Goal: Contribute content: Add original content to the website for others to see

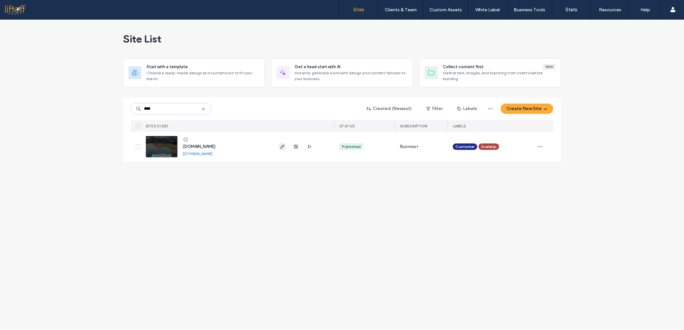
type input "****"
click at [280, 145] on icon "button" at bounding box center [282, 146] width 5 height 5
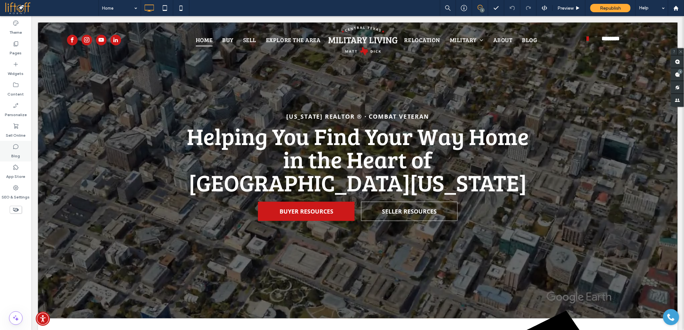
click at [18, 148] on icon at bounding box center [16, 147] width 6 height 6
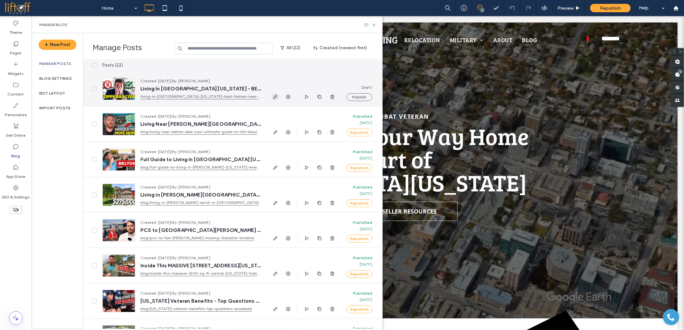
click at [272, 95] on span "button" at bounding box center [275, 97] width 8 height 8
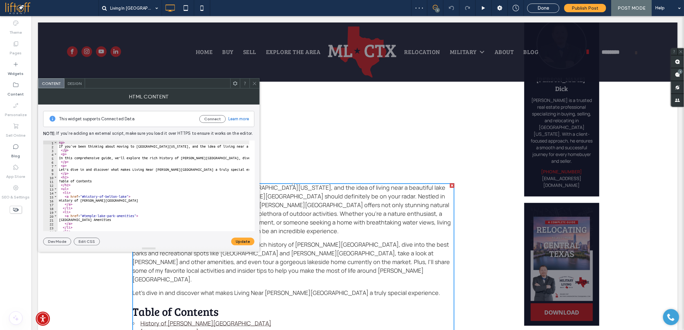
click at [104, 169] on div "< p > If you've been thinking about moving to Central Texas, and the idea of li…" at bounding box center [588, 187] width 1060 height 93
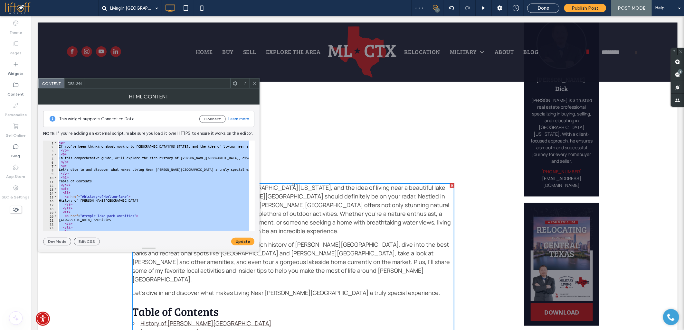
paste textarea "**********"
type textarea "**********"
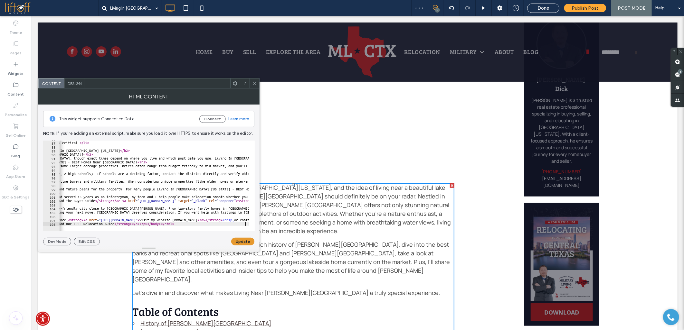
click at [238, 241] on button "Update" at bounding box center [242, 242] width 23 height 8
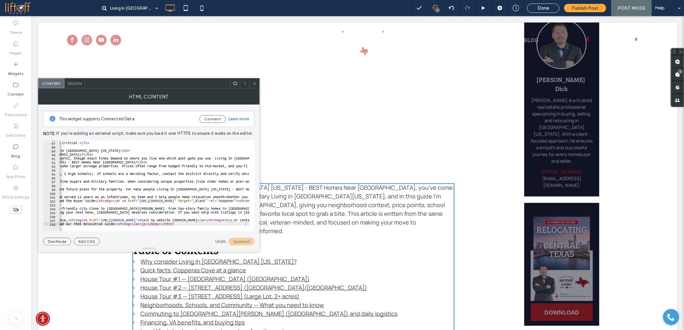
click at [254, 83] on use at bounding box center [254, 83] width 3 height 3
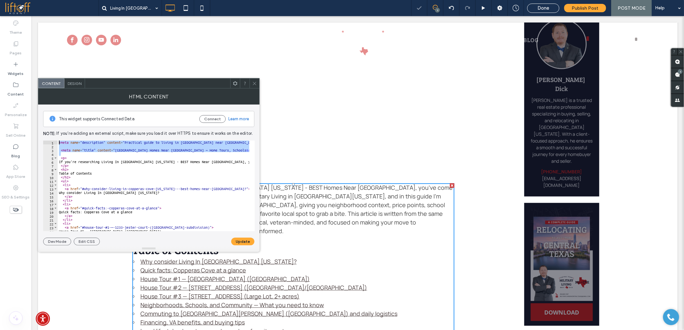
drag, startPoint x: 73, startPoint y: 155, endPoint x: 39, endPoint y: 132, distance: 41.1
click at [39, 132] on div "This widget supports Connected Data Connect Learn more Note: If you’re adding a…" at bounding box center [148, 175] width 221 height 141
type textarea "**********"
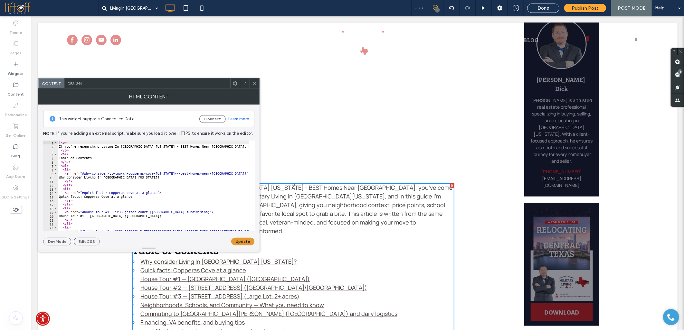
click at [238, 243] on button "Update" at bounding box center [242, 242] width 23 height 8
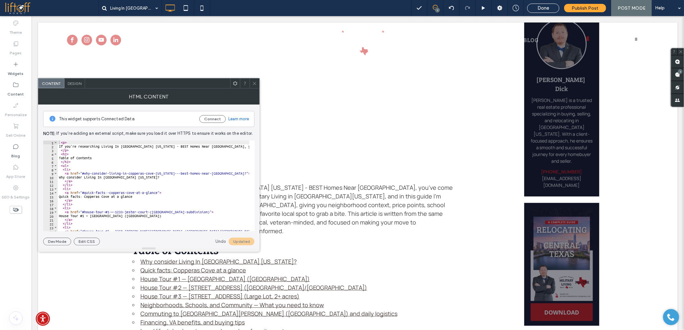
click at [218, 172] on div "< p > If you're researching Living In Copperas Cove Texas - BEST Homes Near For…" at bounding box center [634, 187] width 1152 height 93
drag, startPoint x: 105, startPoint y: 191, endPoint x: 157, endPoint y: 193, distance: 51.9
click at [157, 193] on div "< p > If you're researching Living In Copperas Cove Texas - BEST Homes Near For…" at bounding box center [634, 187] width 1152 height 93
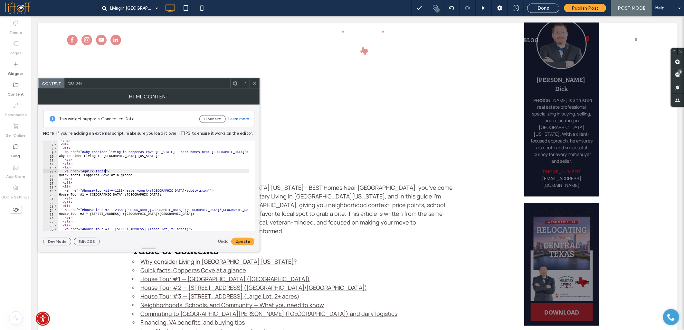
scroll to position [43, 0]
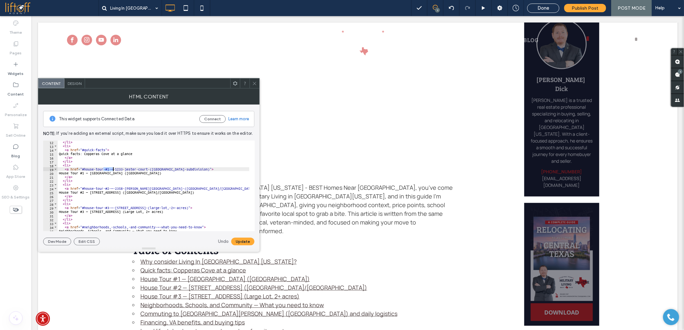
drag, startPoint x: 103, startPoint y: 168, endPoint x: 113, endPoint y: 168, distance: 10.3
click at [113, 168] on div "</ li > < li > < a href = "#quick-facts" > Quick facts: Copperas Cove at a glan…" at bounding box center [634, 186] width 1152 height 93
drag, startPoint x: 139, startPoint y: 169, endPoint x: 273, endPoint y: 183, distance: 134.9
click at [191, 169] on div "</ li > < li > < a href = "#quick-facts" > Quick facts: Copperas Cove at a glan…" at bounding box center [634, 186] width 1152 height 93
drag, startPoint x: 105, startPoint y: 188, endPoint x: 115, endPoint y: 188, distance: 10.3
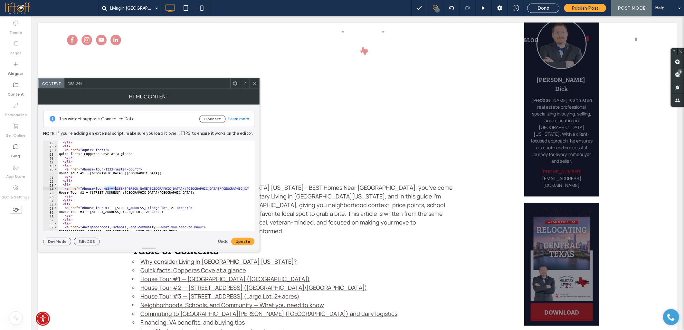
click at [115, 188] on div "</ li > < li > < a href = "#quick-facts" > Quick facts: Copperas Cove at a glan…" at bounding box center [634, 186] width 1152 height 93
drag, startPoint x: 140, startPoint y: 188, endPoint x: 197, endPoint y: 188, distance: 56.3
click at [197, 188] on div "</ li > < li > < a href = "#quick-facts" > Quick facts: Copperas Cove at a glan…" at bounding box center [634, 186] width 1152 height 93
drag, startPoint x: 105, startPoint y: 207, endPoint x: 115, endPoint y: 207, distance: 10.3
click at [115, 207] on div "</ li > < li > < a href = "#quick-facts" > Quick facts: Copperas Cove at a glan…" at bounding box center [634, 186] width 1152 height 93
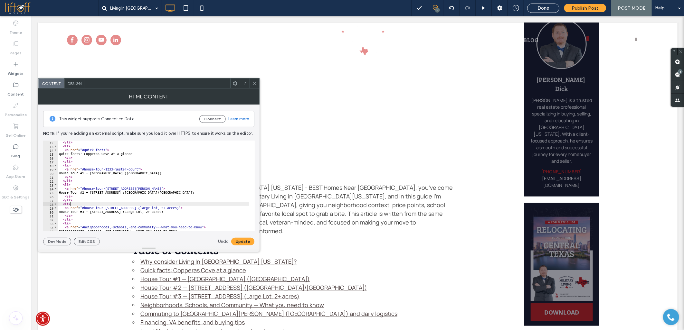
drag, startPoint x: 142, startPoint y: 206, endPoint x: 146, endPoint y: 205, distance: 4.2
click at [146, 205] on div "</ li > < li > < a href = "#quick-facts" > Quick facts: Copperas Cove at a glan…" at bounding box center [634, 186] width 1152 height 93
drag, startPoint x: 142, startPoint y: 208, endPoint x: 183, endPoint y: 208, distance: 41.2
click at [183, 208] on div "</ li > < li > < a href = "#quick-facts" > Quick facts: Copperas Cove at a glan…" at bounding box center [634, 186] width 1152 height 93
click at [234, 240] on button "Update" at bounding box center [242, 242] width 23 height 8
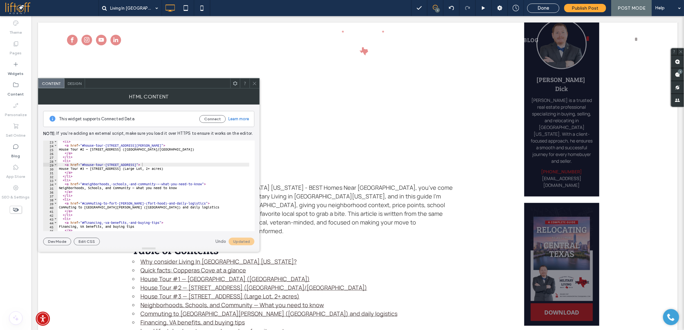
scroll to position [86, 0]
drag, startPoint x: 108, startPoint y: 185, endPoint x: 201, endPoint y: 183, distance: 92.7
click at [201, 183] on div "< li > < a href = "#house-tour-2358-alberry-drive" > House Tour #2 — 2358 Ayles…" at bounding box center [634, 186] width 1152 height 93
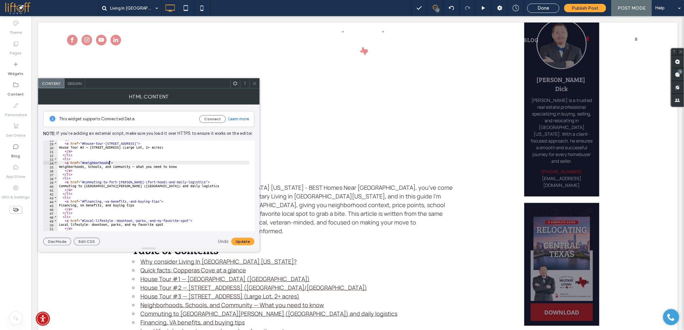
scroll to position [107, 0]
drag, startPoint x: 132, startPoint y: 182, endPoint x: 194, endPoint y: 182, distance: 61.5
click at [194, 182] on div "< li > < a href = "#house-tour-505-veterans-avenue" > House Tour #3 — 505 Veter…" at bounding box center [634, 184] width 1152 height 93
drag, startPoint x: 102, startPoint y: 203, endPoint x: 158, endPoint y: 200, distance: 56.7
click at [158, 200] on div "< li > < a href = "#house-tour-505-veterans-avenue" > House Tour #3 — 505 Veter…" at bounding box center [634, 184] width 1152 height 93
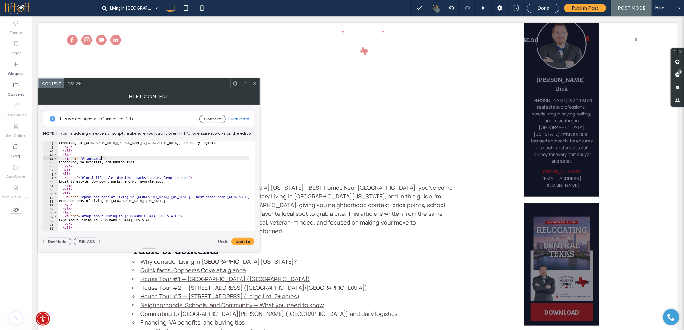
scroll to position [150, 0]
drag, startPoint x: 113, startPoint y: 178, endPoint x: 187, endPoint y: 176, distance: 74.4
click at [187, 176] on div "< a href = "#commuting-to-fort-cavazos" > Commuting to Fort Cavazos (Fort Hood)…" at bounding box center [634, 183] width 1152 height 93
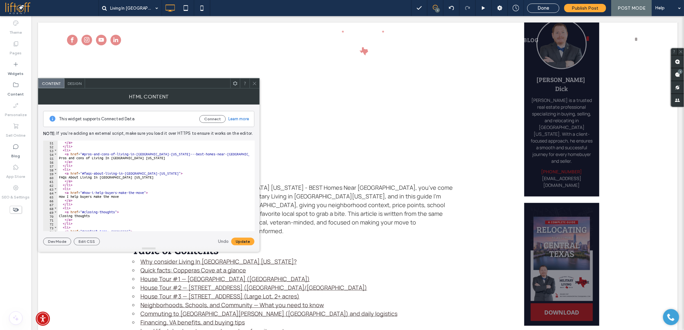
scroll to position [236, 0]
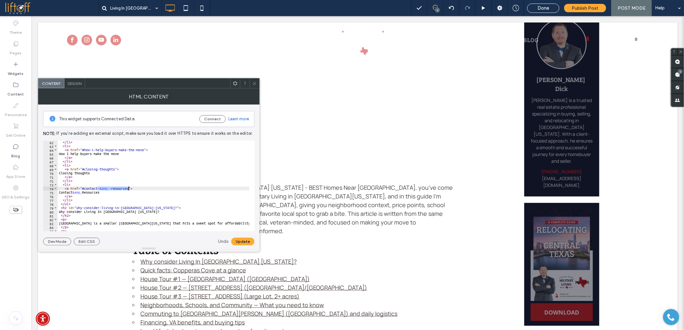
drag, startPoint x: 97, startPoint y: 187, endPoint x: 128, endPoint y: 187, distance: 30.9
click at [128, 187] on div "</ li > < li > < a href = "#how-i-help-buyers-make-the-move" > How I help buyer…" at bounding box center [634, 186] width 1152 height 93
click at [236, 241] on button "Update" at bounding box center [242, 242] width 23 height 8
click at [157, 207] on div "</ li > < li > < a href = "#how-i-help-buyers-make-the-move" > How I help buyer…" at bounding box center [634, 186] width 1152 height 93
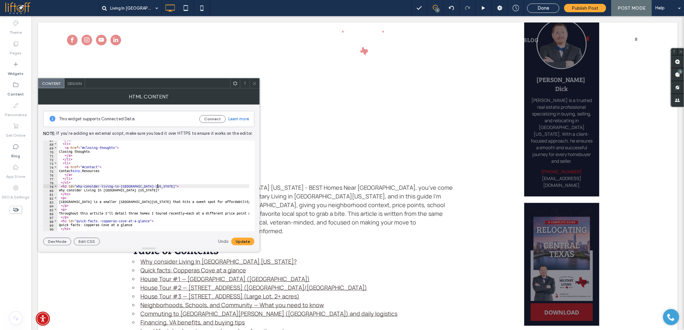
scroll to position [279, 0]
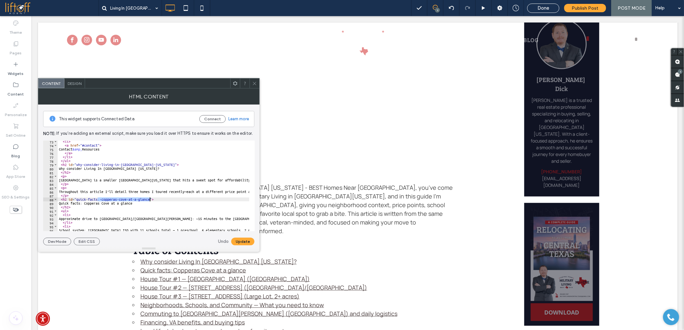
drag, startPoint x: 98, startPoint y: 198, endPoint x: 149, endPoint y: 198, distance: 51.8
click at [149, 198] on div "< li > < a href = "#contact" > Contact &amp; Resources </ a > </ li > </ ul > <…" at bounding box center [634, 186] width 1152 height 93
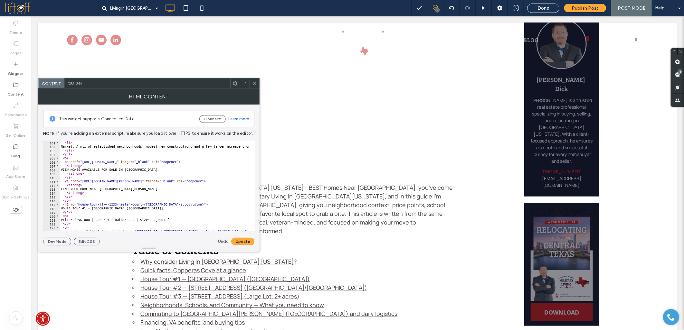
scroll to position [407, 0]
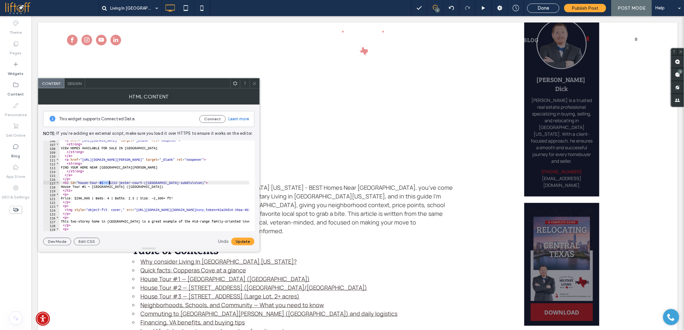
drag, startPoint x: 99, startPoint y: 181, endPoint x: 110, endPoint y: 182, distance: 10.6
click at [110, 182] on div "< a href = "https://www.militarylivingincentraltexas.com/cities/copperas-cove" …" at bounding box center [636, 184] width 1152 height 93
drag, startPoint x: 132, startPoint y: 183, endPoint x: 186, endPoint y: 182, distance: 54.1
click at [186, 182] on div "< a href = "https://www.militarylivingincentraltexas.com/cities/copperas-cove" …" at bounding box center [636, 184] width 1152 height 93
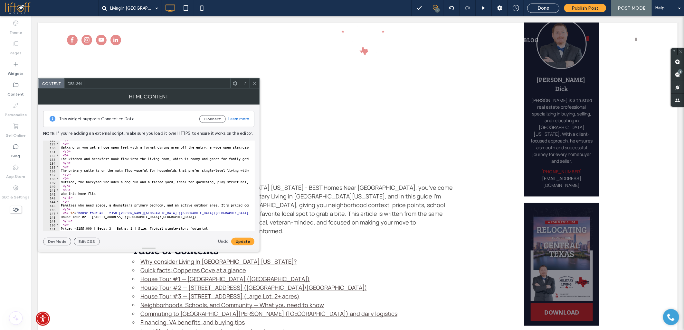
scroll to position [515, 0]
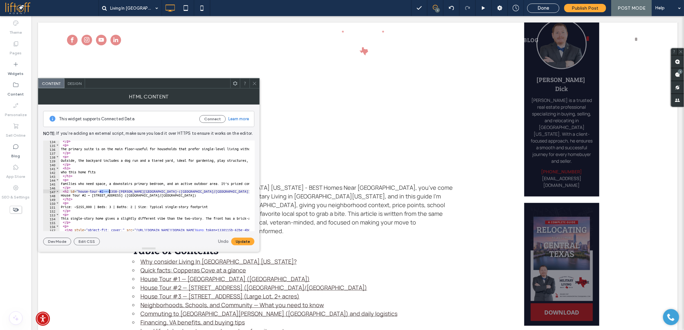
drag, startPoint x: 99, startPoint y: 192, endPoint x: 108, endPoint y: 190, distance: 9.5
click at [108, 190] on div "</ p > < p > The primary suite is on the main floor—useful for households that …" at bounding box center [636, 185] width 1152 height 93
drag, startPoint x: 134, startPoint y: 192, endPoint x: 191, endPoint y: 190, distance: 57.3
click at [191, 190] on div "</ p > < p > The primary suite is on the main floor—useful for households that …" at bounding box center [636, 185] width 1152 height 93
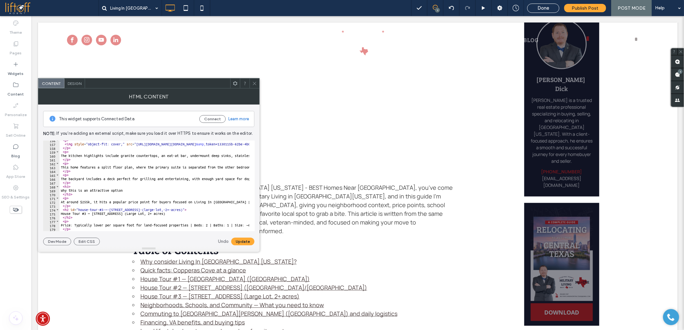
scroll to position [622, 0]
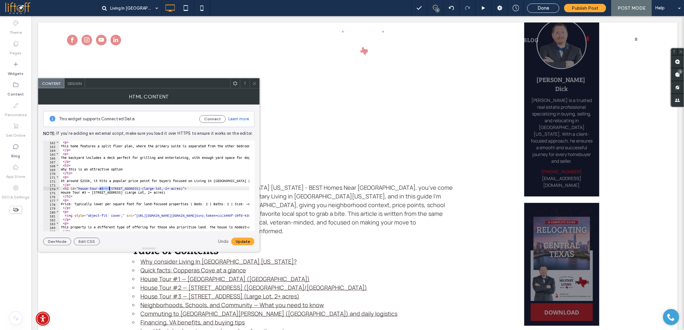
drag, startPoint x: 99, startPoint y: 189, endPoint x: 110, endPoint y: 188, distance: 11.0
click at [110, 188] on div "< p > This home features a split floor plan, where the primary suite is separat…" at bounding box center [636, 186] width 1152 height 93
drag, startPoint x: 136, startPoint y: 187, endPoint x: 178, endPoint y: 187, distance: 41.5
click at [178, 187] on div "< p > This home features a split floor plan, where the primary suite is separat…" at bounding box center [636, 186] width 1152 height 93
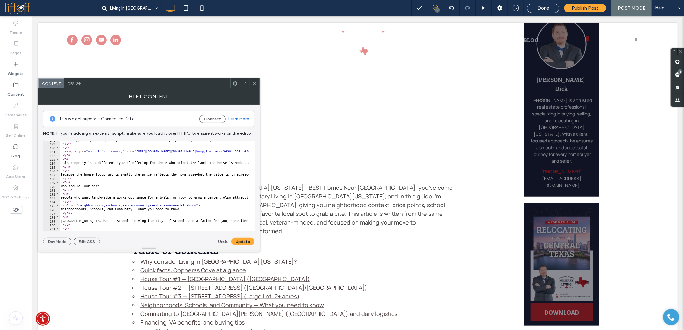
scroll to position [708, 0]
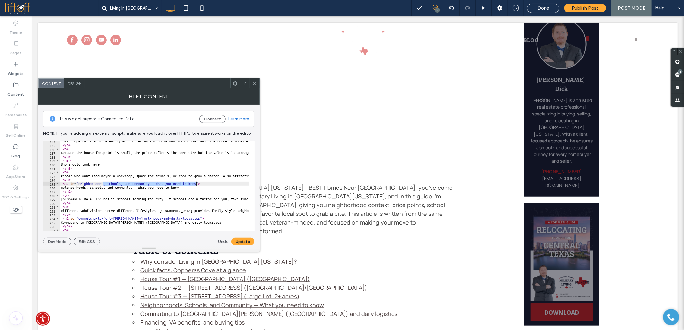
drag, startPoint x: 102, startPoint y: 182, endPoint x: 195, endPoint y: 182, distance: 93.0
click at [195, 182] on div "This property is a different type of offering for those who prioritize land. Th…" at bounding box center [636, 185] width 1152 height 93
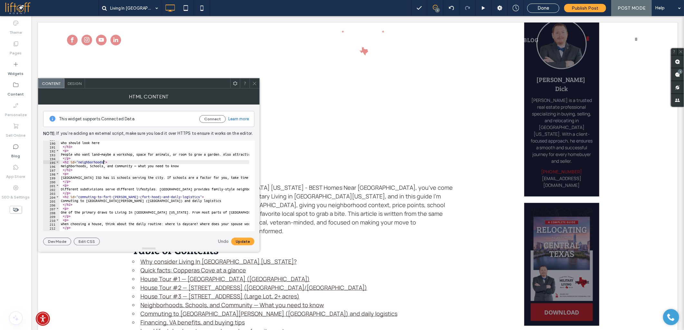
scroll to position [729, 0]
drag, startPoint x: 126, startPoint y: 197, endPoint x: 187, endPoint y: 196, distance: 60.8
click at [187, 196] on div "< h3 > Who should look here </ h3 > < p > People who want land—maybe a workshop…" at bounding box center [636, 183] width 1152 height 93
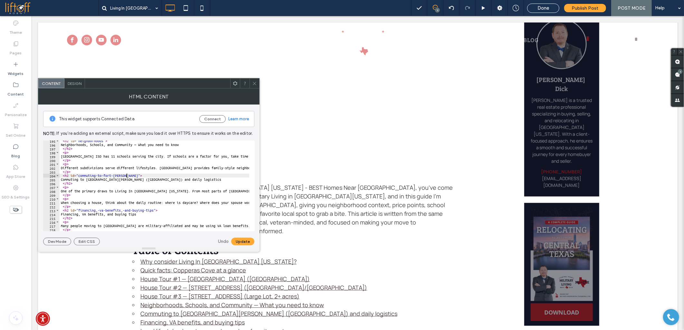
scroll to position [794, 0]
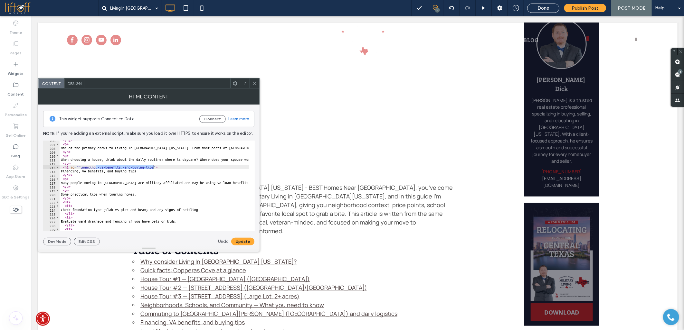
drag, startPoint x: 95, startPoint y: 168, endPoint x: 153, endPoint y: 168, distance: 57.6
click at [153, 168] on div "</ h2 > < p > One of the primary draws to Living In Copperas Cove Texas. From m…" at bounding box center [636, 184] width 1152 height 93
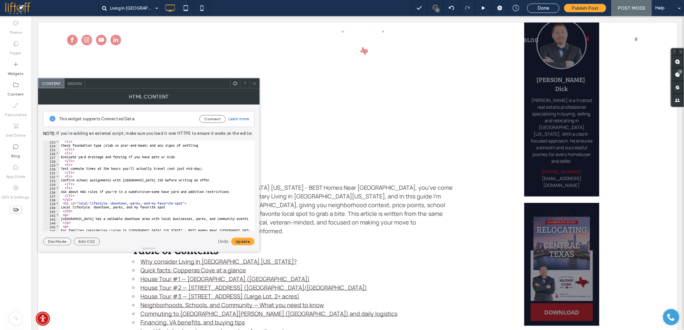
scroll to position [858, 0]
drag, startPoint x: 107, startPoint y: 201, endPoint x: 114, endPoint y: 201, distance: 6.4
click at [114, 201] on div "< li > Check foundation type (slab vs pier-and-beam) and any signs of settling.…" at bounding box center [636, 186] width 1152 height 93
drag, startPoint x: 107, startPoint y: 204, endPoint x: 182, endPoint y: 203, distance: 74.7
click at [182, 203] on div "< li > Check foundation type (slab vs pier-and-beam) and any signs of settling.…" at bounding box center [636, 186] width 1152 height 93
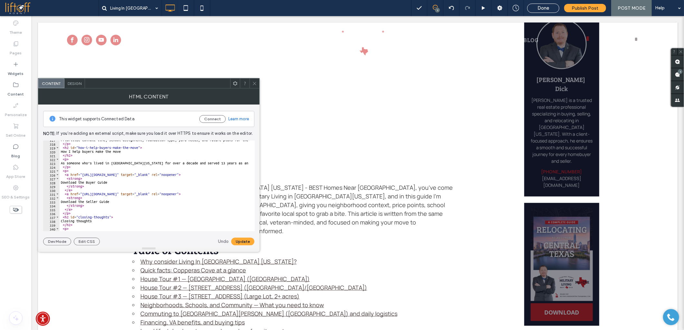
scroll to position [1266, 0]
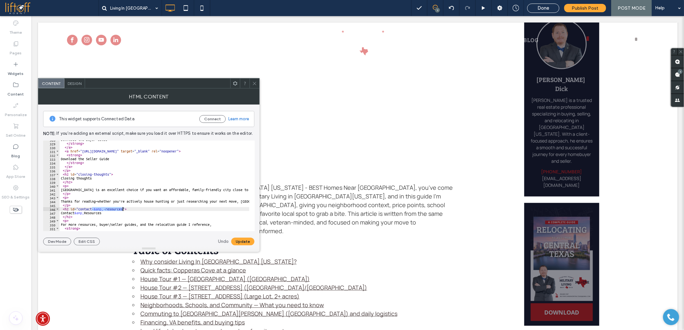
drag, startPoint x: 92, startPoint y: 209, endPoint x: 123, endPoint y: 209, distance: 30.9
click at [123, 209] on div "Download the Buyer Guide </ strong > </ a > < a href = "https://www.militaryliv…" at bounding box center [636, 184] width 1152 height 93
type textarea "**********"
click at [238, 239] on button "Update" at bounding box center [242, 242] width 23 height 8
drag, startPoint x: 255, startPoint y: 84, endPoint x: 228, endPoint y: 66, distance: 32.3
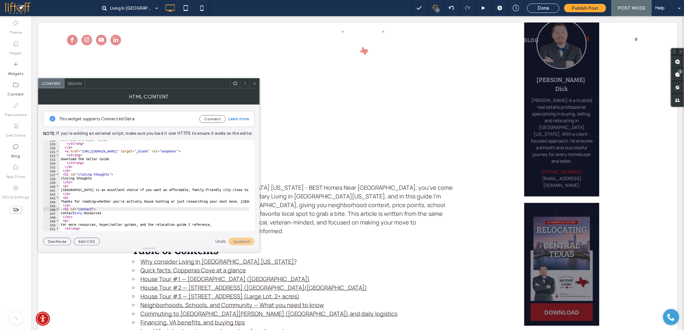
click at [255, 84] on icon at bounding box center [254, 83] width 5 height 5
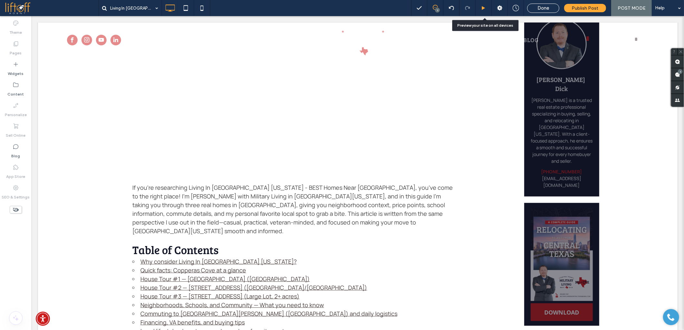
click at [483, 8] on icon at bounding box center [483, 8] width 5 height 5
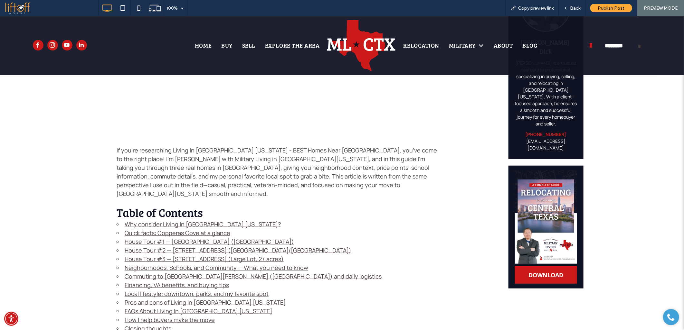
scroll to position [250, 0]
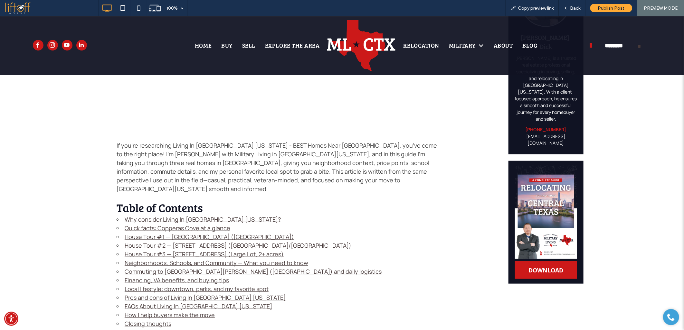
click at [147, 328] on link "Contact & Resources" at bounding box center [153, 332] width 57 height 8
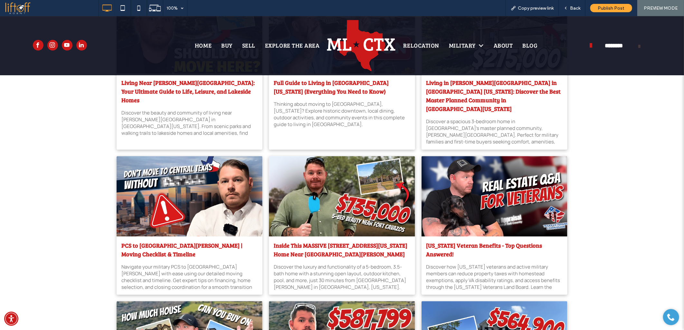
scroll to position [2684, 0]
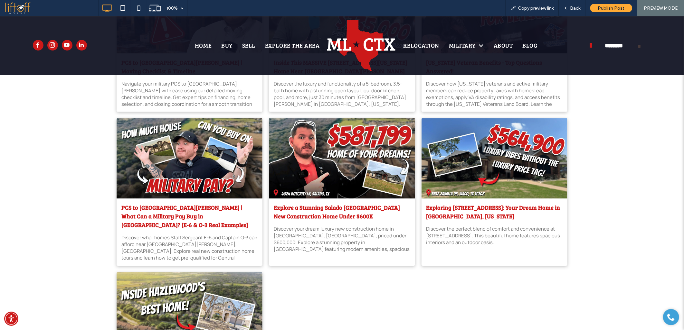
click at [678, 66] on div "**********" at bounding box center [342, 45] width 684 height 59
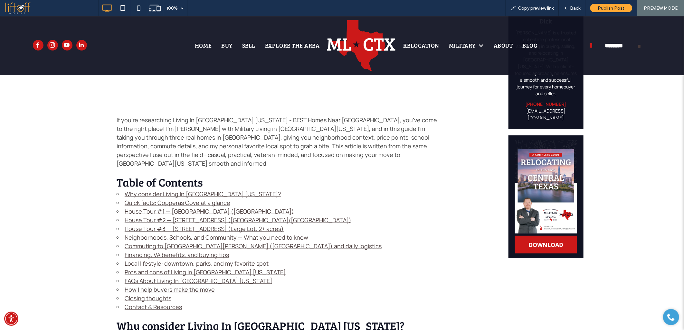
scroll to position [281, 0]
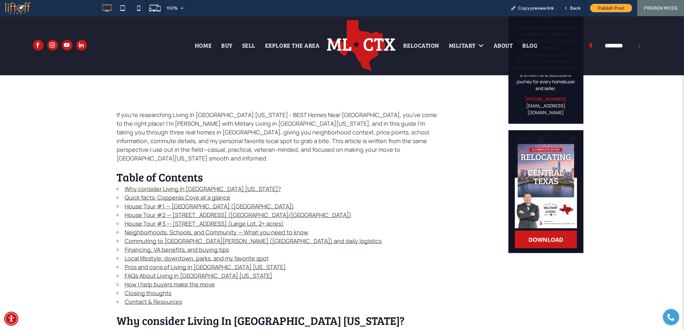
click at [151, 289] on link "Closing thoughts" at bounding box center [148, 293] width 47 height 8
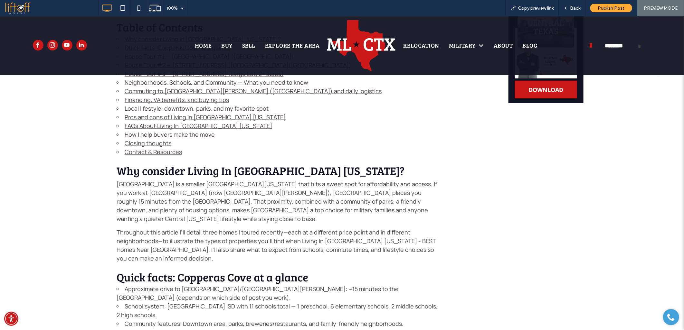
scroll to position [386, 0]
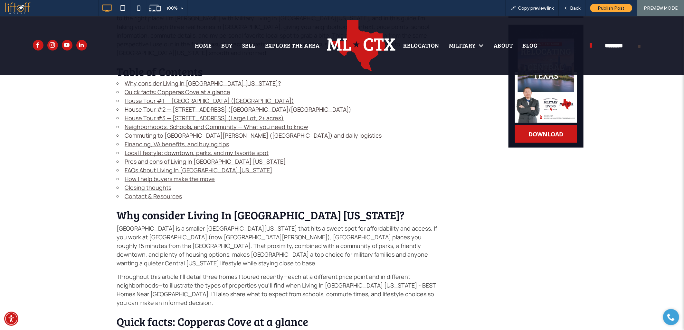
click at [160, 175] on link "How I help buyers make the move" at bounding box center [170, 179] width 90 height 8
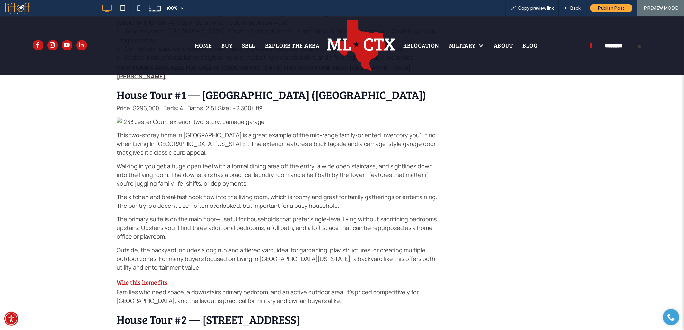
scroll to position [306, 0]
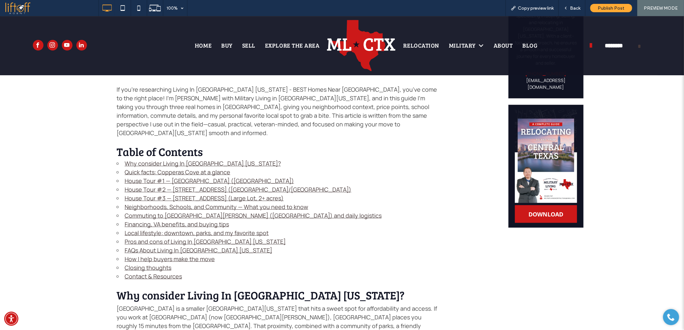
click at [171, 246] on link "FAQs About Living In Copperas Cove Texas" at bounding box center [198, 250] width 147 height 8
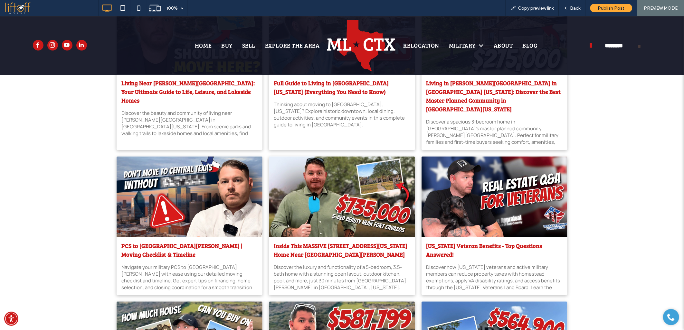
scroll to position [2559, 0]
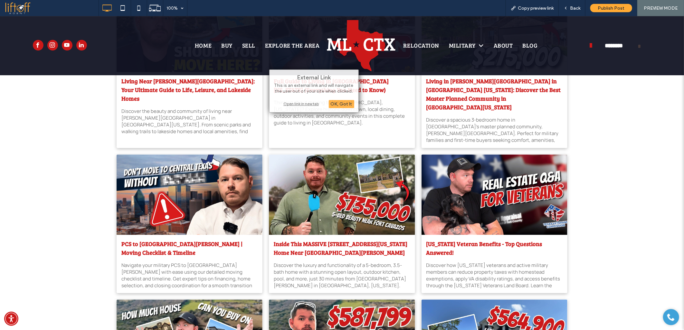
click at [312, 104] on div "Open link in new tab" at bounding box center [314, 103] width 80 height 7
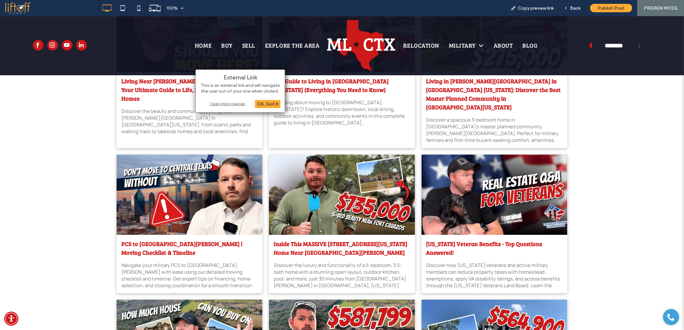
click at [224, 102] on div "Open link in new tab" at bounding box center [240, 103] width 80 height 7
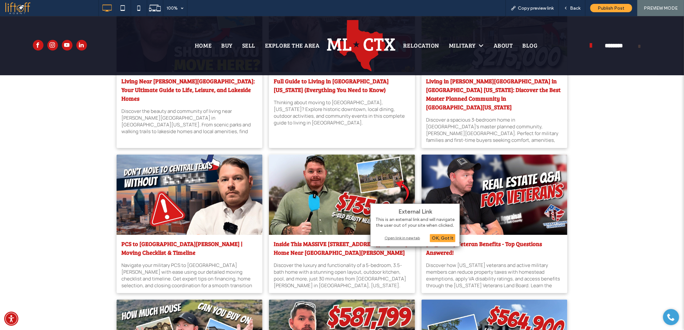
click at [393, 238] on div "Open link in new tab" at bounding box center [415, 238] width 80 height 7
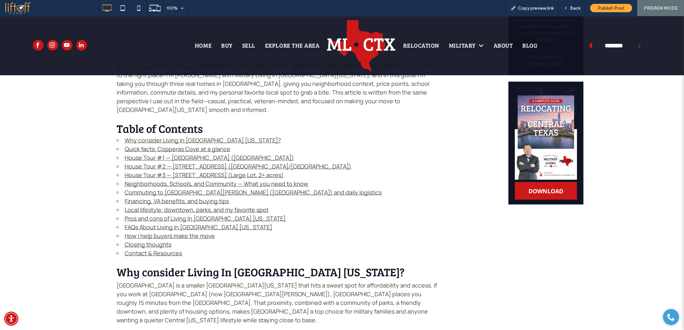
scroll to position [361, 0]
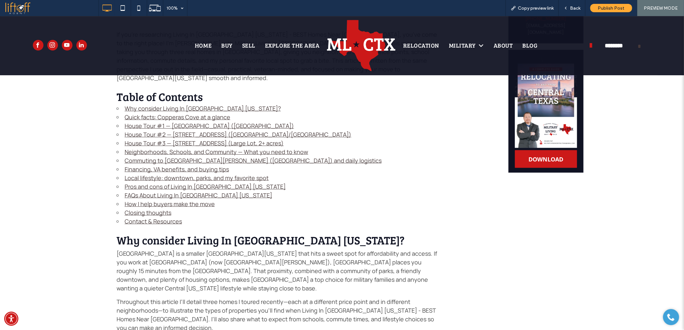
click at [137, 191] on link "FAQs About Living In Copperas Cove Texas" at bounding box center [198, 195] width 147 height 8
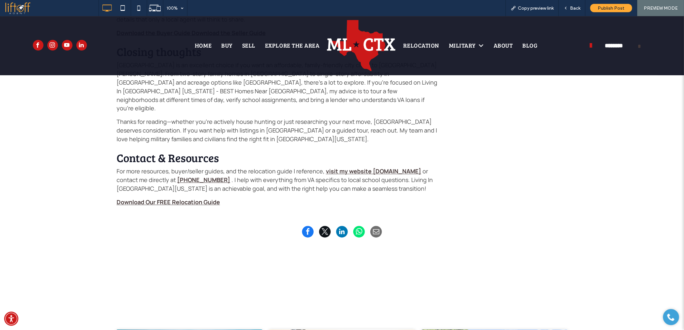
scroll to position [2273, 0]
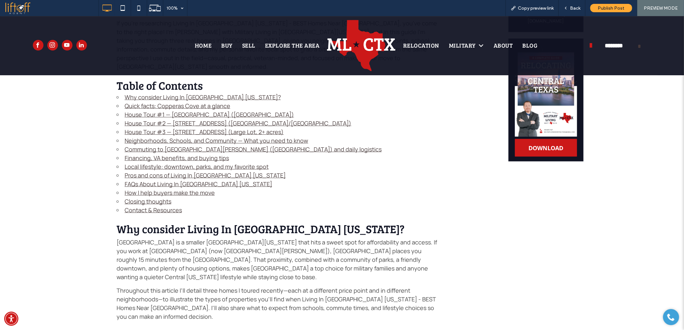
click at [142, 171] on link "Pros and cons of Living In Copperas Cove Texas" at bounding box center [205, 175] width 161 height 8
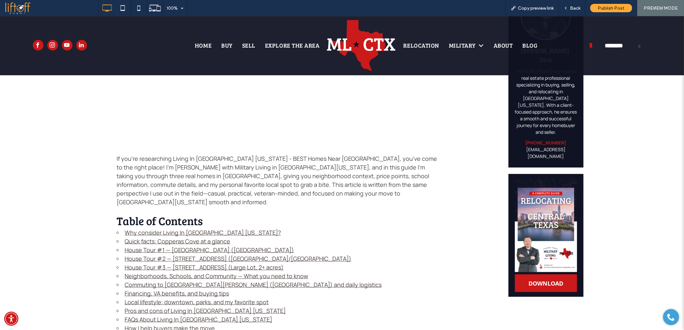
scroll to position [234, 0]
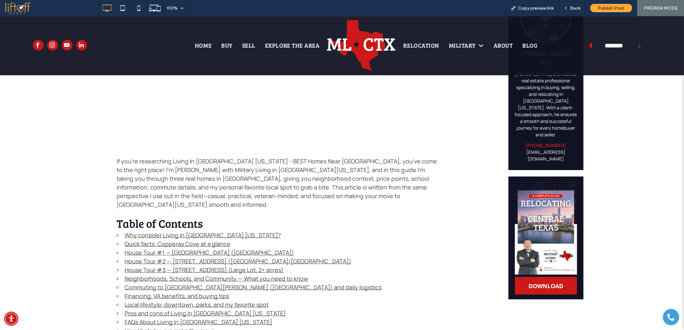
click at [160, 301] on link "Local lifestyle: downtown, parks, and my favorite spot" at bounding box center [197, 305] width 144 height 8
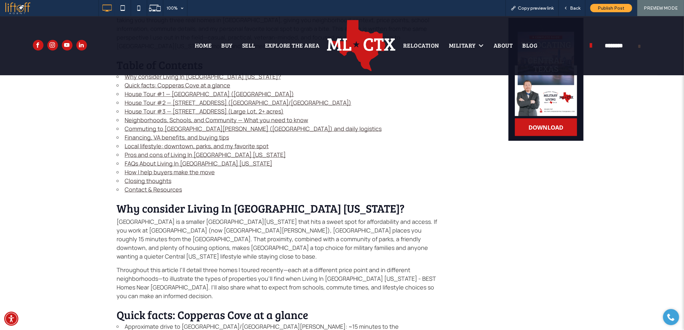
scroll to position [358, 0]
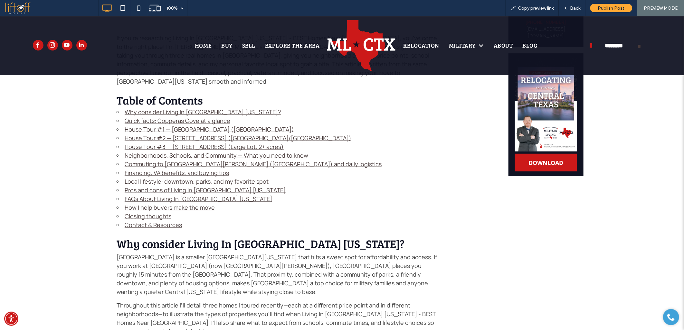
click at [143, 169] on link "Financing, VA benefits, and buying tips" at bounding box center [177, 173] width 104 height 8
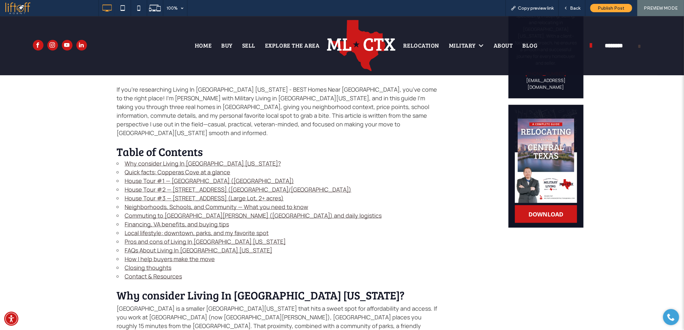
scroll to position [300, 0]
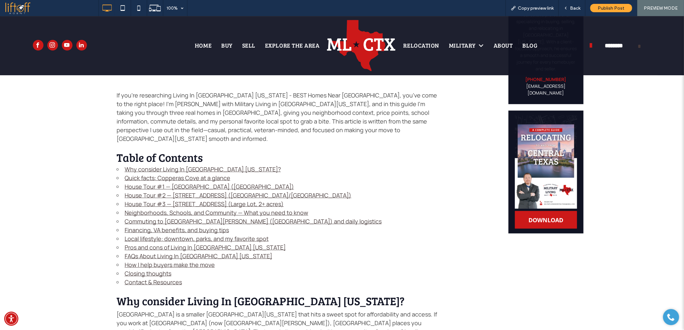
click at [184, 217] on link "Commuting to Fort Cavazos (Fort Hood) and daily logistics" at bounding box center [253, 221] width 257 height 8
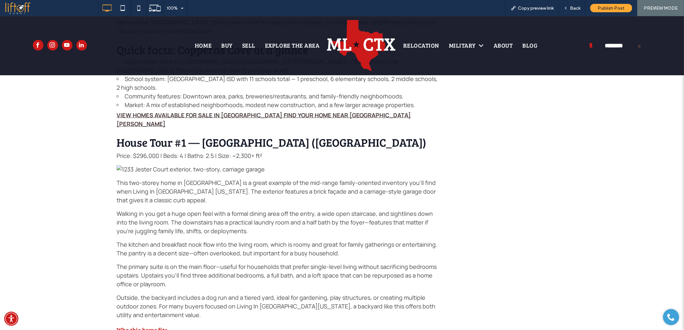
scroll to position [211, 0]
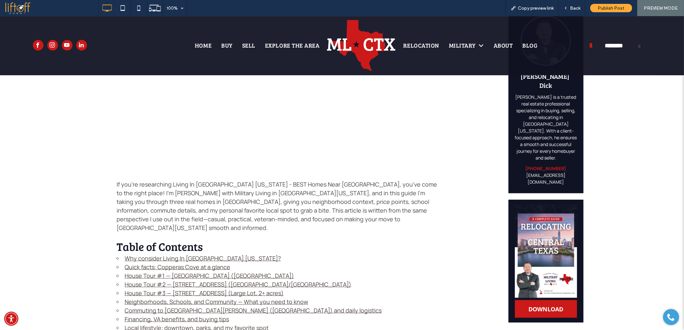
click at [184, 298] on link "Neighborhoods, Schools, and Community — What you need to know" at bounding box center [216, 302] width 183 height 8
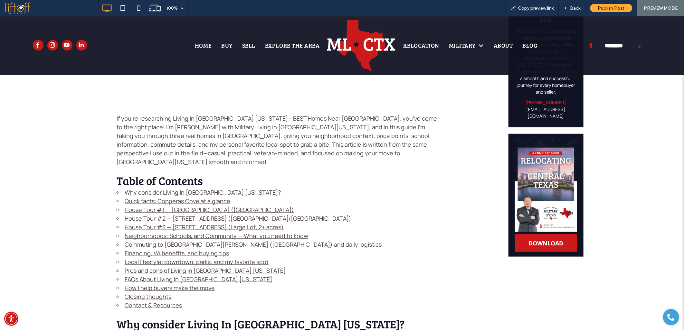
scroll to position [286, 0]
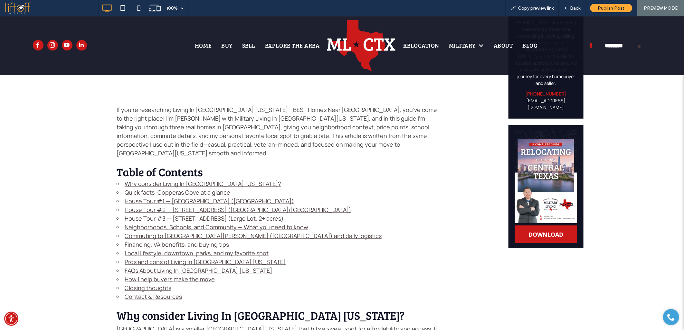
click at [137, 223] on link "Neighborhoods, Schools, and Community — What you need to know" at bounding box center [216, 227] width 183 height 8
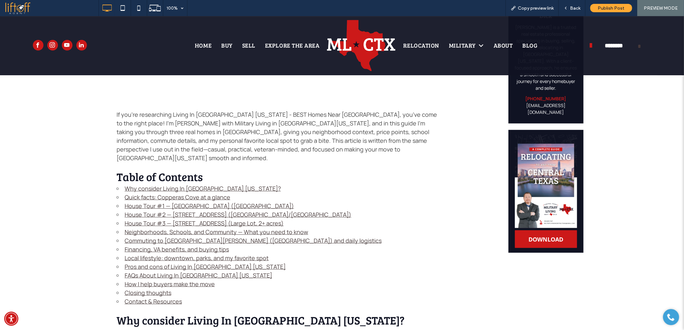
scroll to position [285, 0]
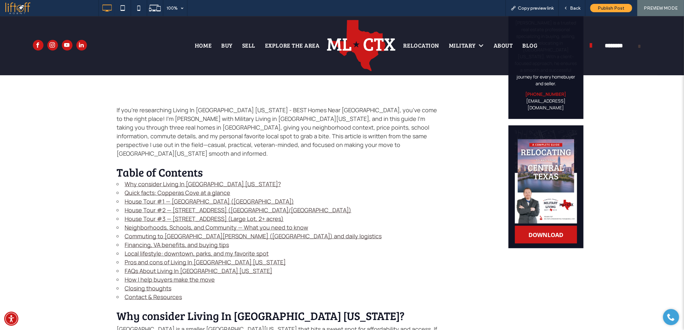
click at [147, 215] on link "House Tour #3 — 505 Veterans Avenue (Large Lot, 2+ acres)" at bounding box center [204, 219] width 159 height 8
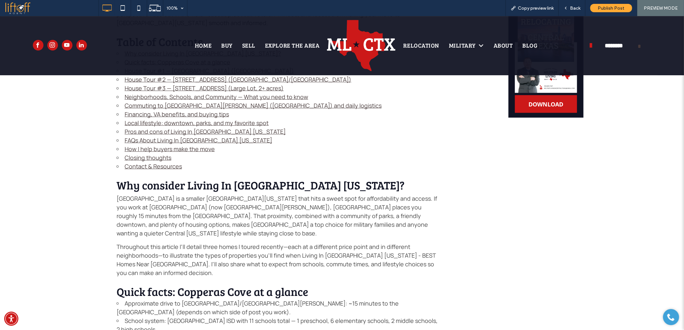
scroll to position [343, 0]
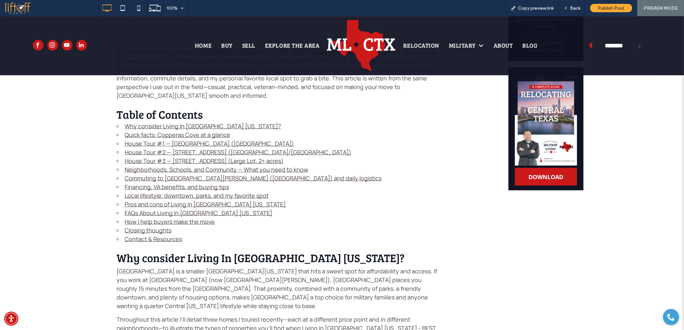
click at [147, 148] on link "House Tour #2 — 2358 Aylesbury Drive (Creek Hills/Creekside Hills)" at bounding box center [238, 152] width 227 height 8
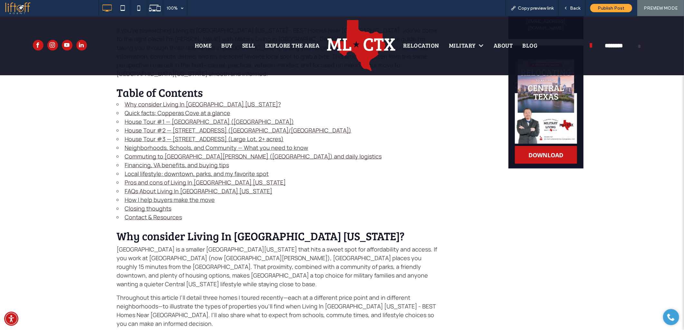
scroll to position [347, 0]
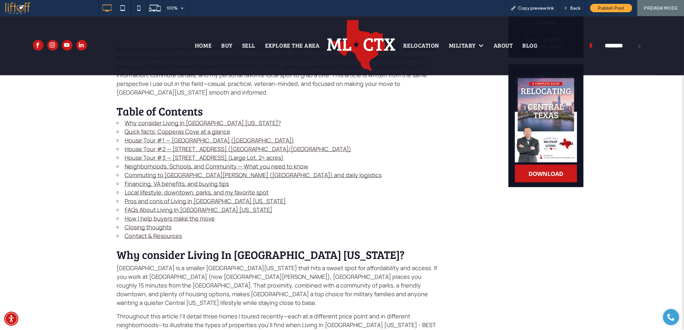
click at [154, 145] on link "House Tour #2 — 2358 Aylesbury Drive (Creek Hills/Creekside Hills)" at bounding box center [238, 149] width 227 height 8
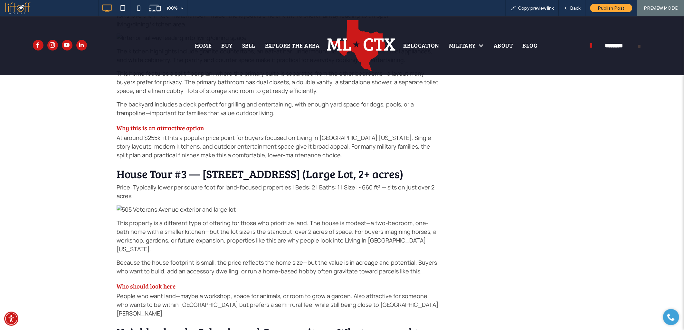
scroll to position [1062, 0]
click at [508, 203] on div "Mathew Dick Mathew Dick is a trusted real estate professional specializing in b…" at bounding box center [545, 265] width 75 height 2210
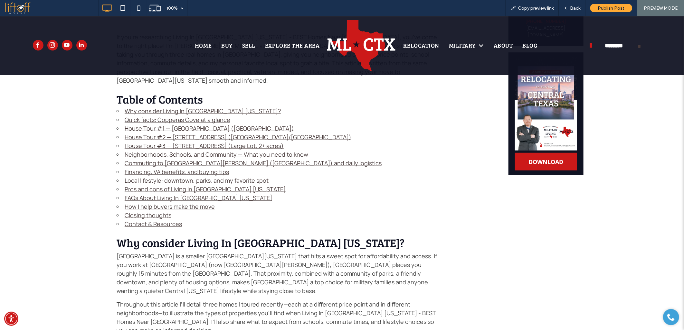
scroll to position [239, 0]
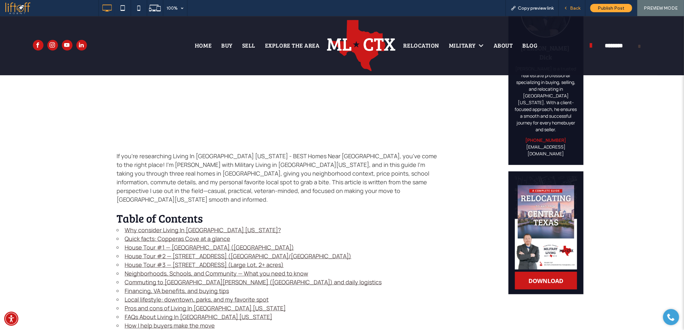
click at [571, 7] on span "Back" at bounding box center [575, 7] width 10 height 5
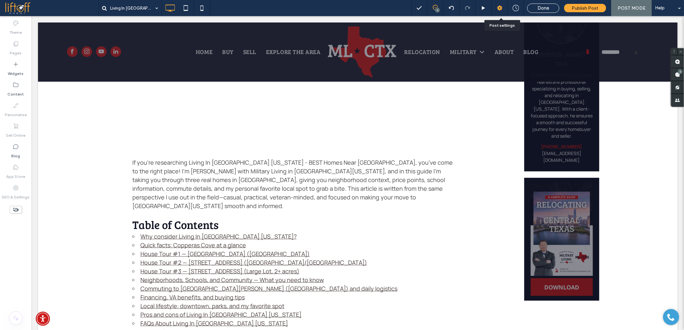
click at [498, 10] on icon at bounding box center [499, 8] width 6 height 6
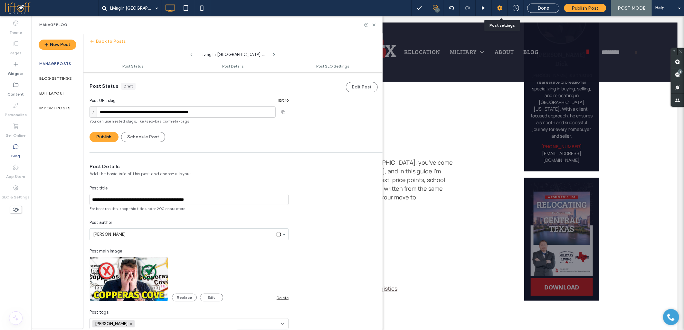
scroll to position [0, 0]
click at [247, 107] on input "**********" at bounding box center [182, 111] width 186 height 11
type input "**********"
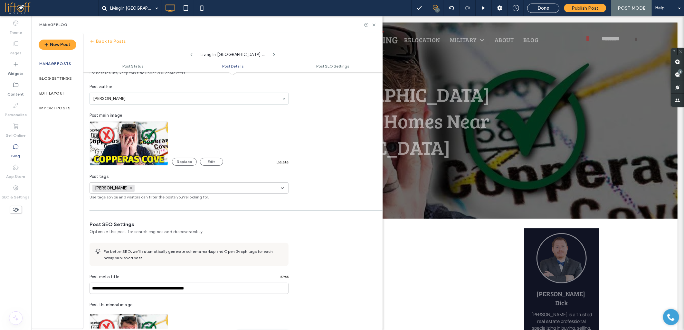
scroll to position [143, 0]
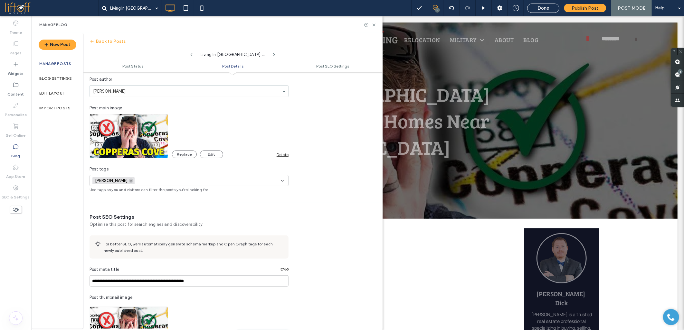
click at [129, 181] on icon at bounding box center [130, 180] width 3 height 3
type input "******"
click at [110, 188] on div "Copperas Cove" at bounding box center [190, 192] width 183 height 11
click at [122, 281] on input "**********" at bounding box center [188, 280] width 199 height 11
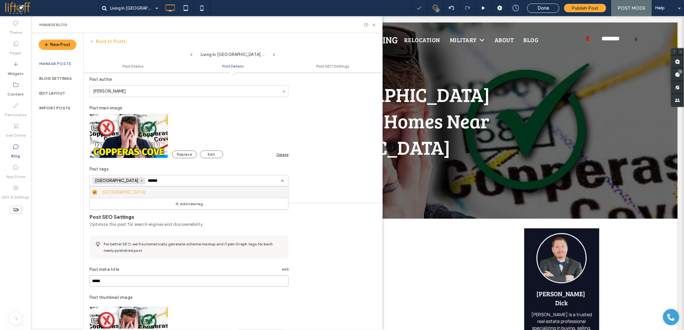
scroll to position [0, 0]
paste input "**********"
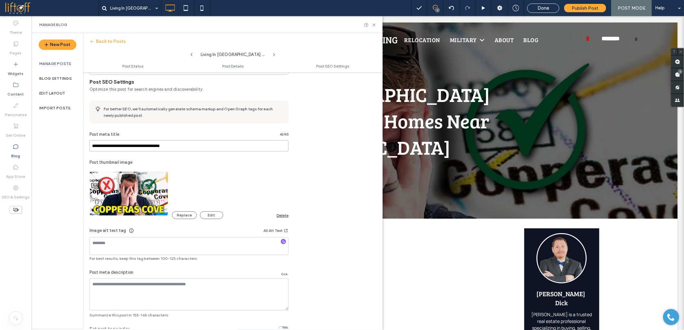
scroll to position [286, 0]
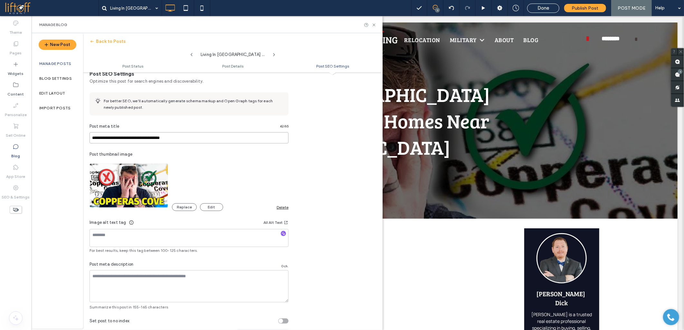
type input "**********"
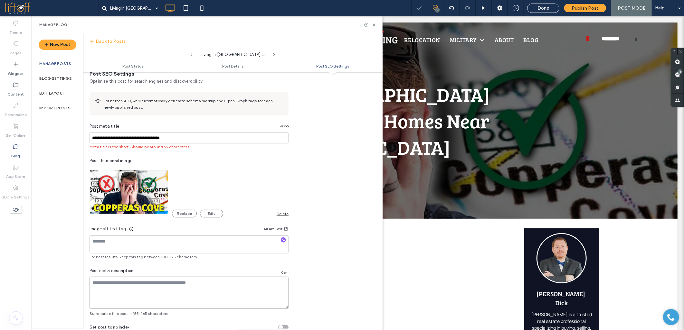
click at [159, 288] on textarea at bounding box center [188, 293] width 199 height 32
paste textarea "**********"
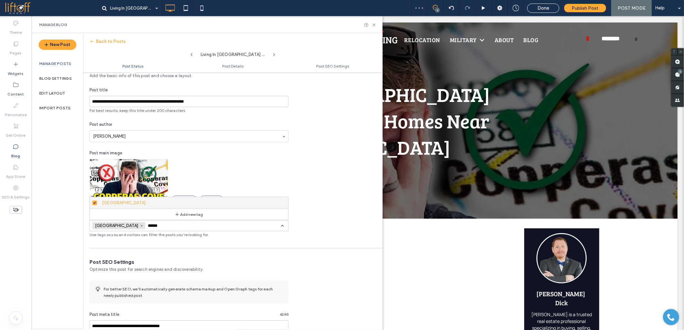
scroll to position [0, 0]
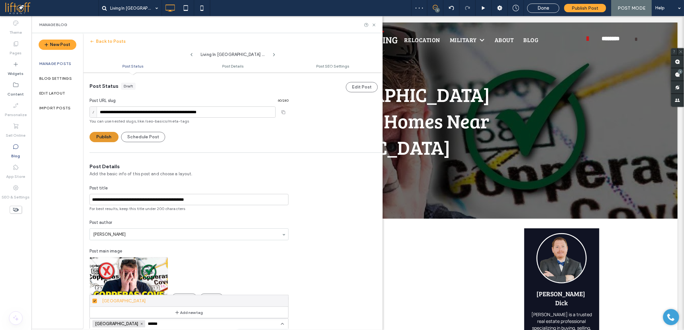
type textarea "**********"
click at [107, 142] on button "Publish" at bounding box center [103, 137] width 29 height 10
click at [112, 136] on button "Publish" at bounding box center [103, 137] width 29 height 10
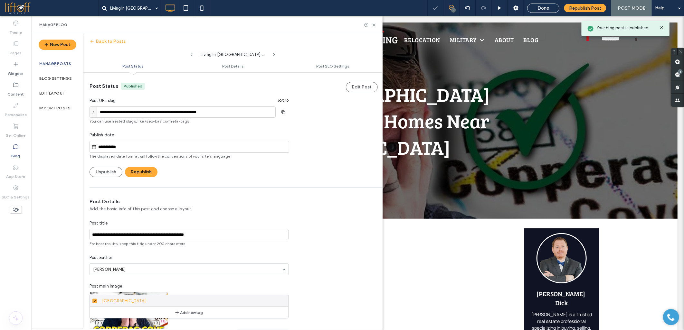
click at [117, 146] on input "**********" at bounding box center [193, 147] width 192 height 8
click at [160, 100] on div "10" at bounding box center [161, 100] width 9 height 9
type input "**********"
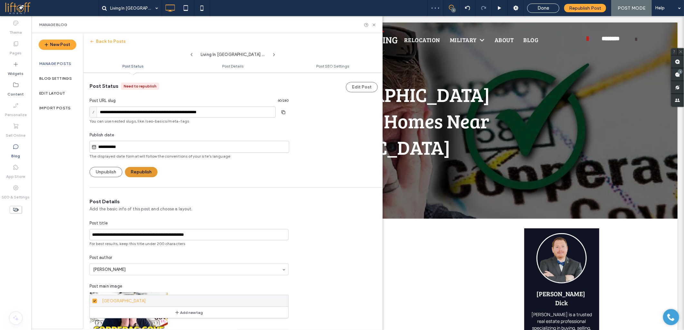
click at [144, 172] on button "Republish" at bounding box center [141, 172] width 33 height 10
click at [18, 12] on span at bounding box center [52, 8] width 94 height 13
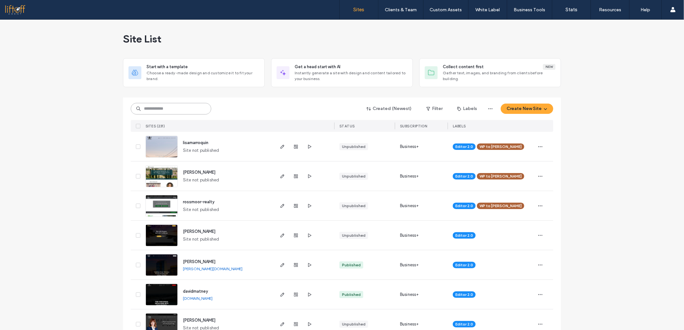
drag, startPoint x: 158, startPoint y: 108, endPoint x: 176, endPoint y: 106, distance: 18.7
click at [162, 107] on input at bounding box center [171, 109] width 80 height 12
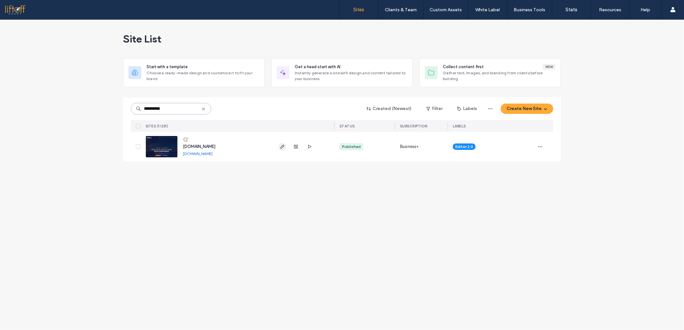
type input "**********"
click at [278, 146] on span "button" at bounding box center [282, 147] width 8 height 8
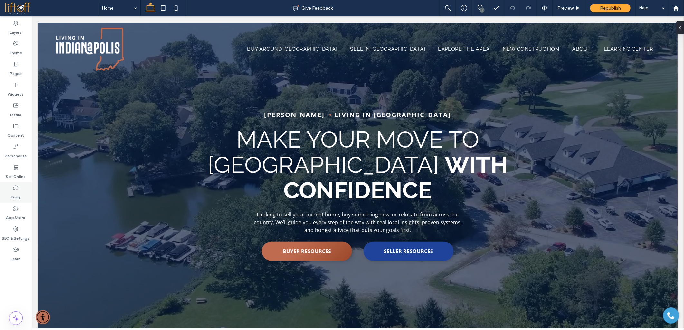
click at [10, 186] on div "Blog" at bounding box center [16, 192] width 32 height 21
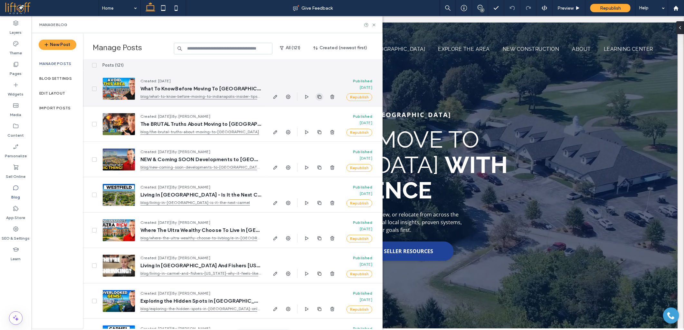
click at [317, 95] on icon "button" at bounding box center [319, 96] width 5 height 5
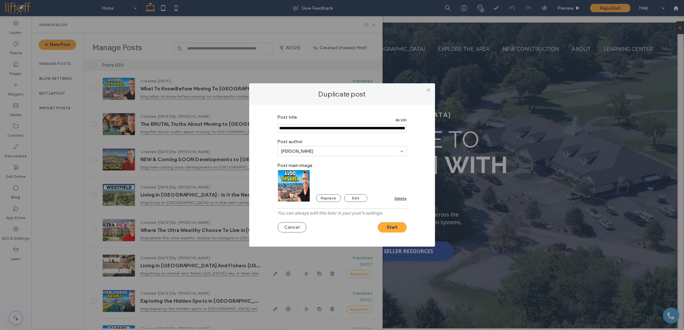
click at [291, 192] on img at bounding box center [293, 186] width 33 height 32
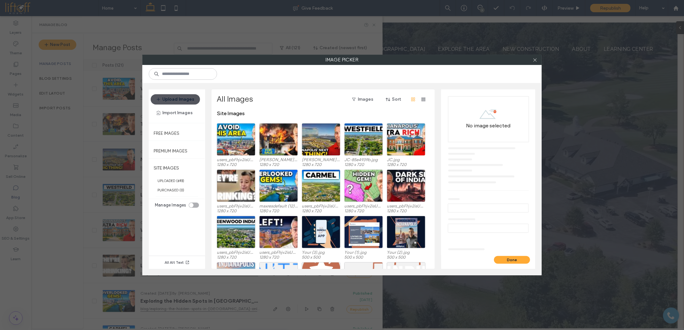
click at [181, 99] on button "Upload Images" at bounding box center [175, 99] width 49 height 10
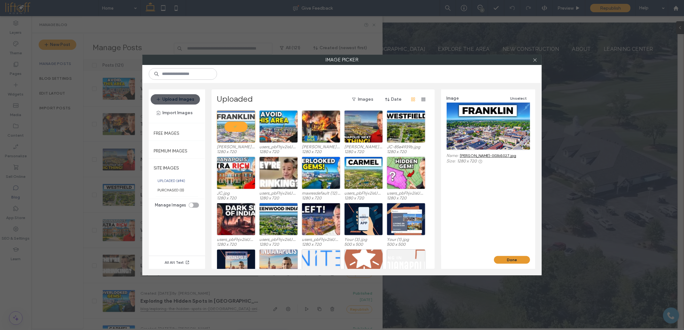
click at [508, 257] on button "Done" at bounding box center [512, 260] width 36 height 8
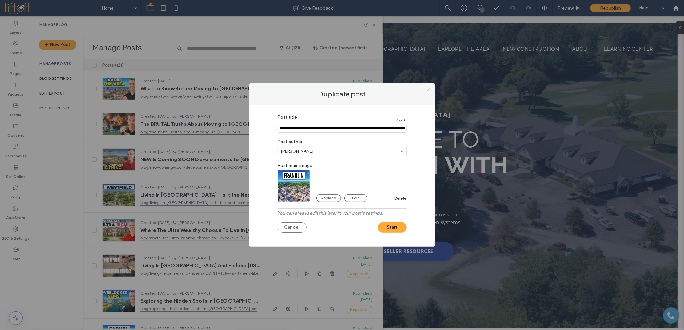
click at [300, 130] on input "Post title" at bounding box center [341, 128] width 129 height 8
paste input "**********"
type input "**********"
click at [388, 224] on button "Start" at bounding box center [392, 227] width 29 height 10
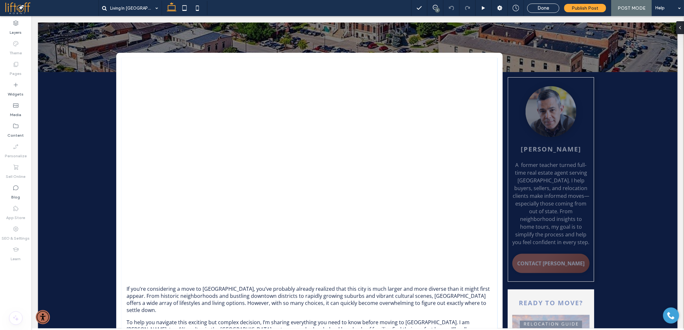
scroll to position [179, 0]
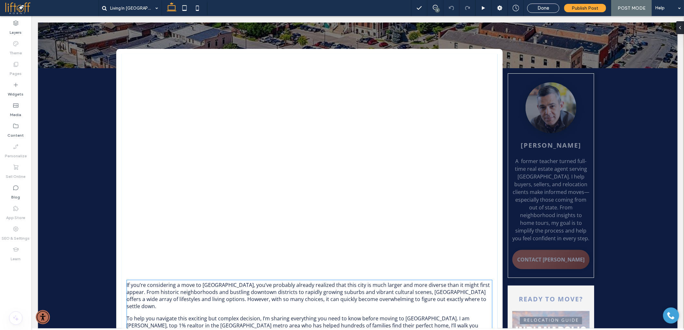
click at [211, 281] on p "If you’re considering a move to Indianapolis, you’ve probably already realized …" at bounding box center [309, 295] width 366 height 28
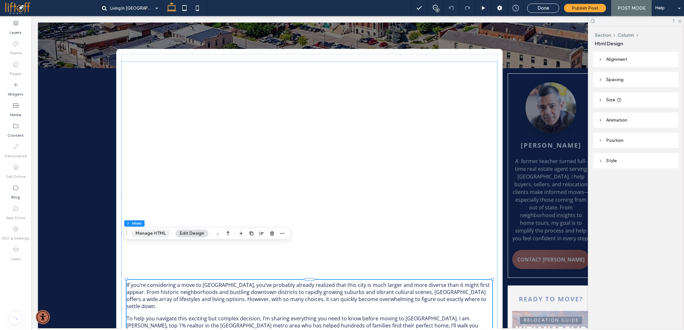
click at [145, 232] on button "Manage HTML" at bounding box center [150, 234] width 39 height 8
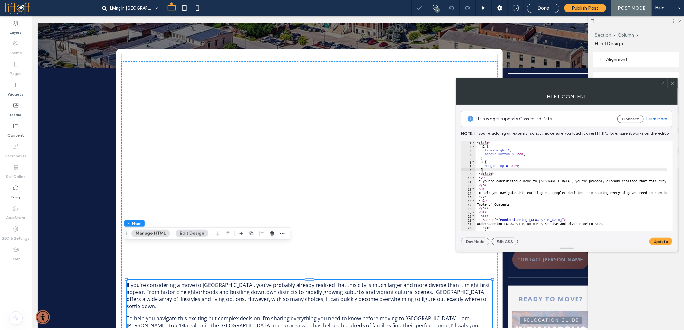
type textarea "**********"
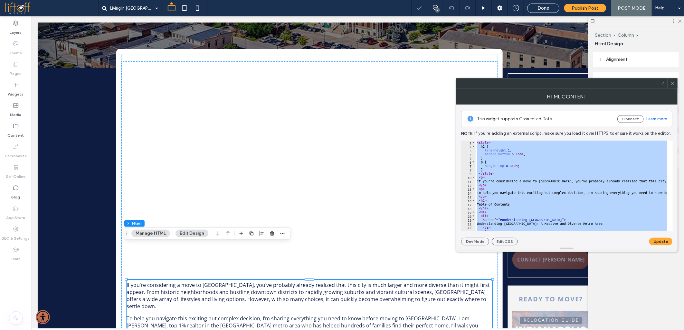
paste textarea "Cursor at row 321"
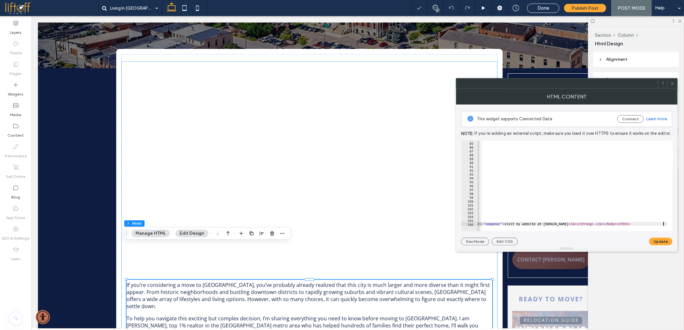
scroll to position [0, 1343]
click at [656, 243] on button "Update" at bounding box center [660, 242] width 23 height 8
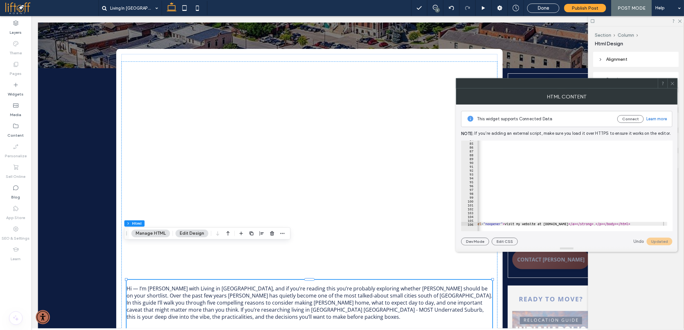
click at [671, 89] on div "HTML Content" at bounding box center [566, 97] width 221 height 16
click at [671, 86] on span at bounding box center [672, 84] width 5 height 10
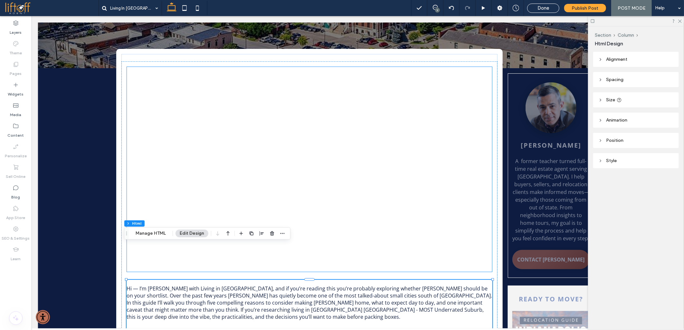
click at [316, 172] on div at bounding box center [309, 169] width 366 height 206
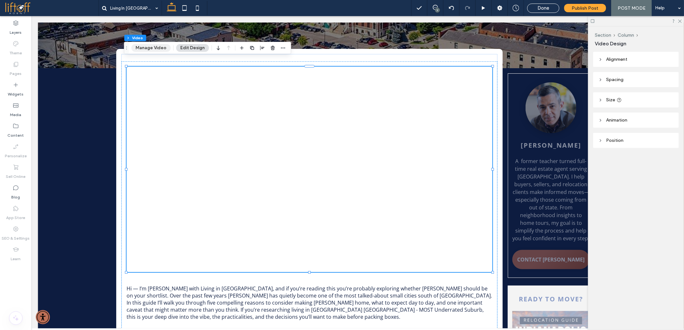
click at [139, 48] on button "Manage Video" at bounding box center [150, 48] width 39 height 8
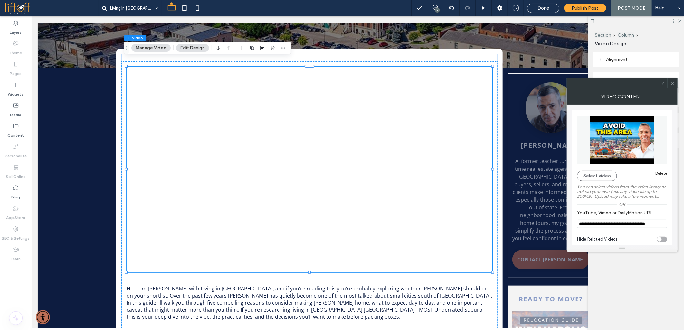
click at [594, 223] on input "**********" at bounding box center [622, 224] width 90 height 8
paste input "**"
type input "**********"
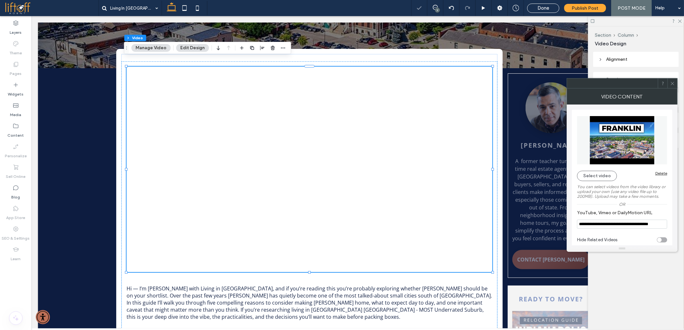
click at [671, 86] on span at bounding box center [672, 84] width 5 height 10
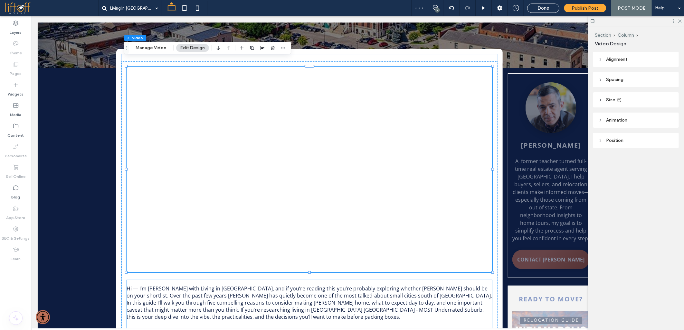
click at [236, 285] on p "Hi — I’m Jason Compton with Living in Indianapolis, and if you’re reading this …" at bounding box center [309, 302] width 366 height 35
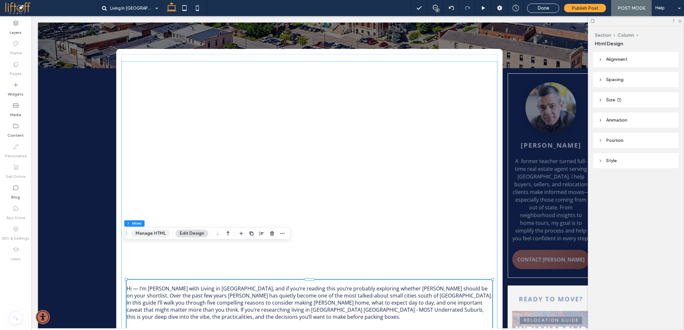
click at [142, 233] on button "Manage HTML" at bounding box center [150, 234] width 39 height 8
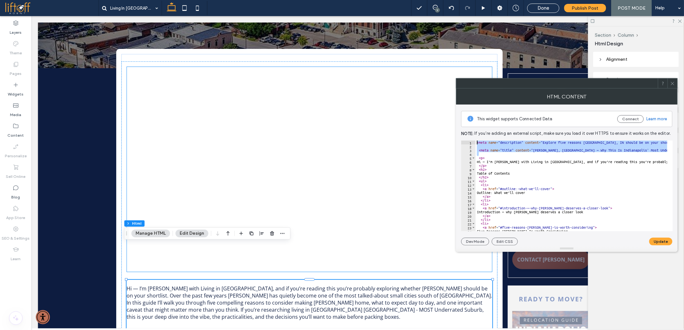
drag, startPoint x: 525, startPoint y: 169, endPoint x: 446, endPoint y: 110, distance: 97.7
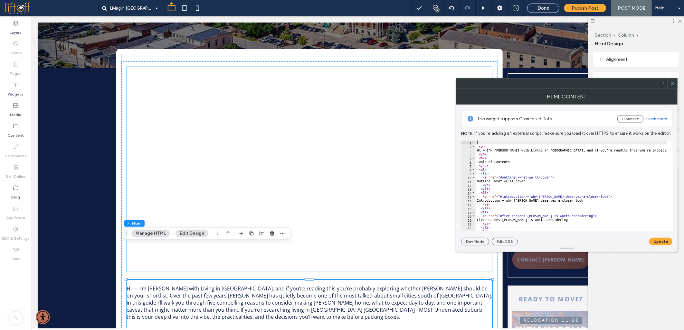
paste textarea "********"
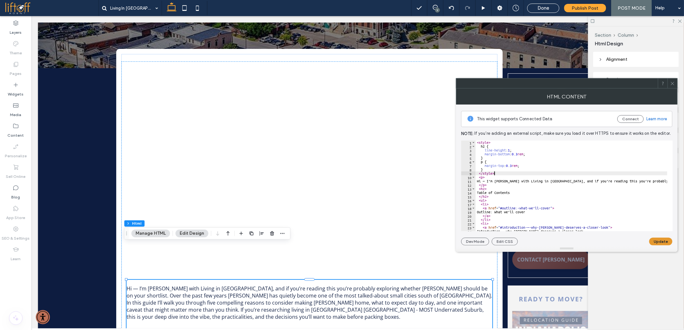
click at [658, 241] on button "Update" at bounding box center [660, 242] width 23 height 8
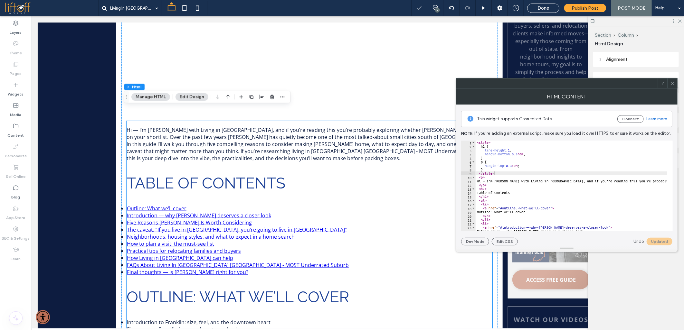
scroll to position [393, 0]
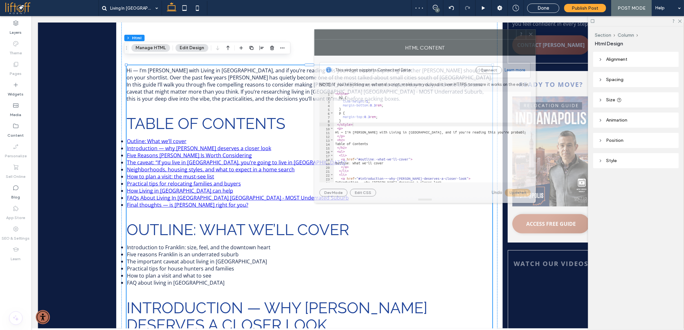
drag, startPoint x: 496, startPoint y: 88, endPoint x: 355, endPoint y: 39, distance: 149.8
click at [355, 39] on div at bounding box center [414, 35] width 201 height 10
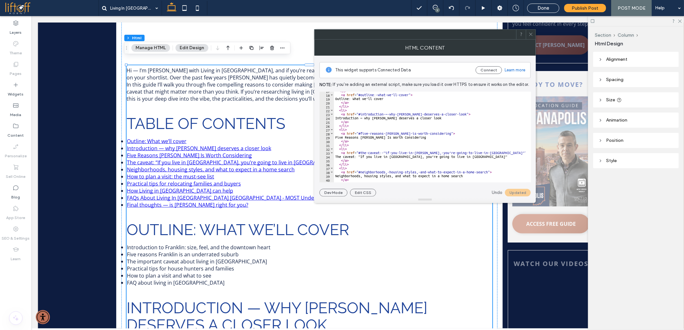
scroll to position [43, 0]
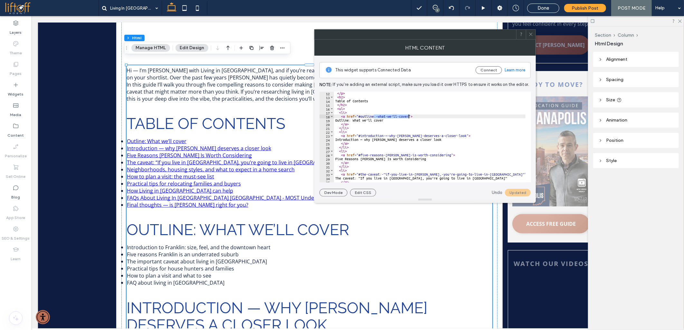
drag, startPoint x: 373, startPoint y: 116, endPoint x: 409, endPoint y: 116, distance: 36.0
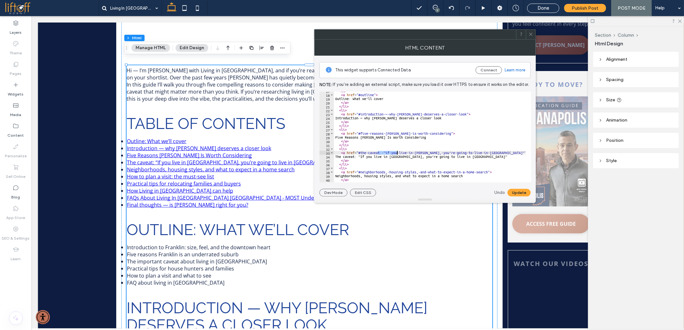
drag, startPoint x: 378, startPoint y: 153, endPoint x: 396, endPoint y: 154, distance: 18.3
drag, startPoint x: 379, startPoint y: 153, endPoint x: 431, endPoint y: 153, distance: 52.1
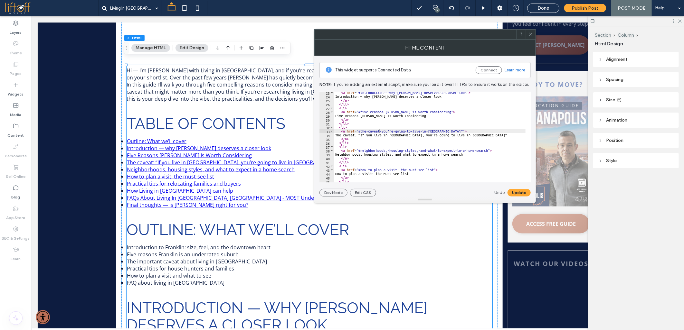
scroll to position [86, 0]
drag, startPoint x: 385, startPoint y: 151, endPoint x: 487, endPoint y: 150, distance: 102.0
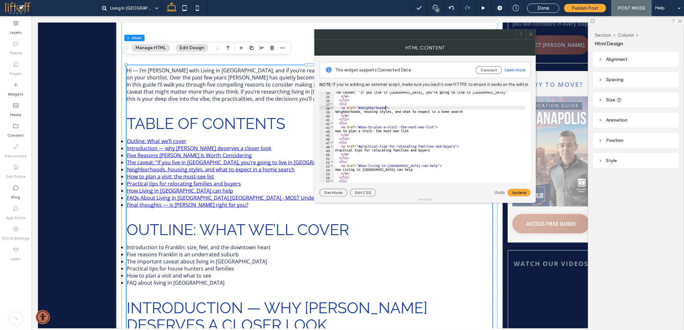
scroll to position [129, 0]
drag, startPoint x: 396, startPoint y: 127, endPoint x: 434, endPoint y: 129, distance: 37.4
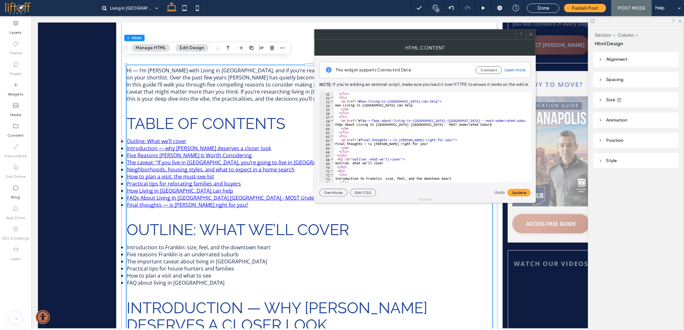
scroll to position [193, 0]
drag, startPoint x: 360, startPoint y: 120, endPoint x: 371, endPoint y: 120, distance: 11.6
drag, startPoint x: 359, startPoint y: 121, endPoint x: 398, endPoint y: 122, distance: 39.0
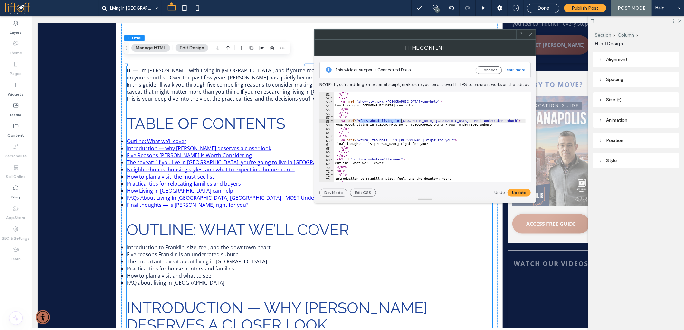
click at [367, 120] on div "</ li > < li > < a href = "#how-living-in-indianapolis-can-help" > How Living i…" at bounding box center [429, 137] width 191 height 91
drag, startPoint x: 360, startPoint y: 119, endPoint x: 468, endPoint y: 121, distance: 107.2
click at [443, 119] on div "</ li > < li > < a href = "#how-living-in-indianapolis-can-help" > How Living i…" at bounding box center [429, 137] width 191 height 91
drag, startPoint x: 442, startPoint y: 122, endPoint x: 489, endPoint y: 122, distance: 47.6
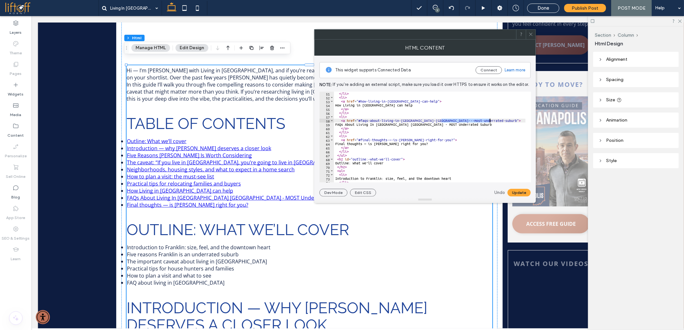
drag, startPoint x: 360, startPoint y: 119, endPoint x: 441, endPoint y: 121, distance: 80.5
drag, startPoint x: 386, startPoint y: 140, endPoint x: 442, endPoint y: 140, distance: 56.0
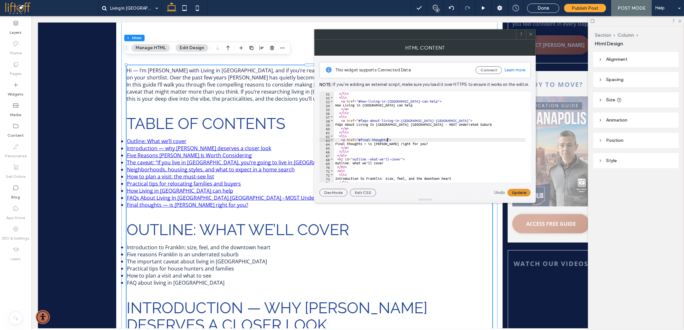
click at [516, 191] on button "Update" at bounding box center [518, 193] width 23 height 8
drag, startPoint x: 365, startPoint y: 159, endPoint x: 400, endPoint y: 159, distance: 35.4
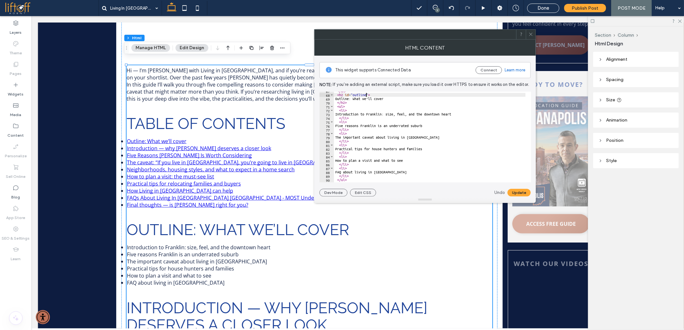
scroll to position [300, 0]
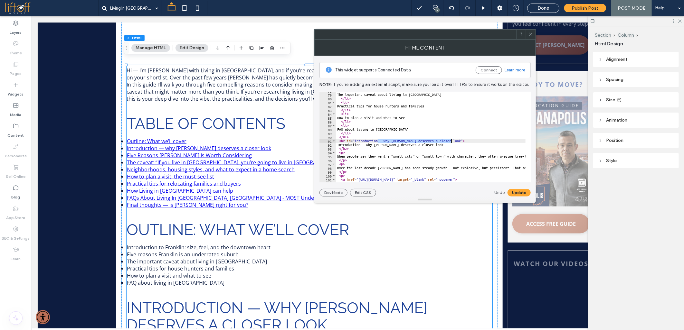
drag, startPoint x: 378, startPoint y: 141, endPoint x: 450, endPoint y: 140, distance: 72.4
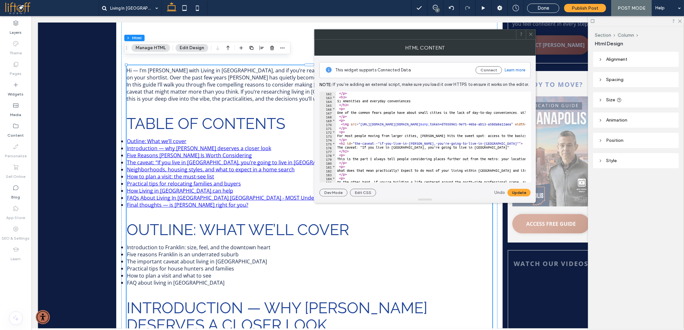
scroll to position [622, 0]
drag, startPoint x: 374, startPoint y: 144, endPoint x: 490, endPoint y: 143, distance: 116.8
type textarea "**********"
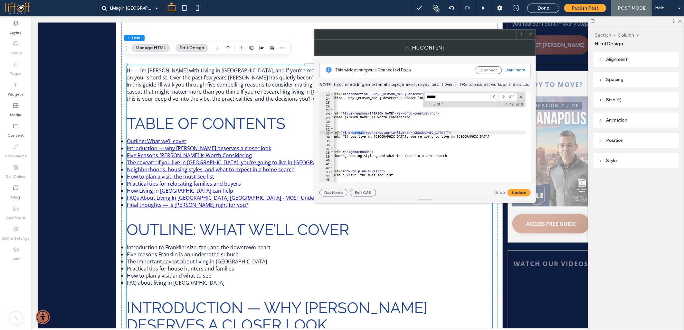
scroll to position [0, 0]
type input "******"
drag, startPoint x: 379, startPoint y: 134, endPoint x: 446, endPoint y: 133, distance: 66.6
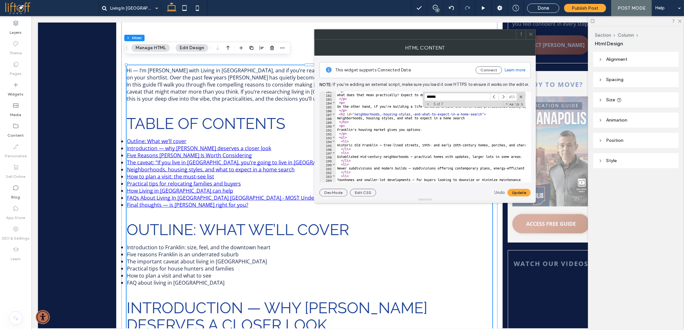
scroll to position [676, 0]
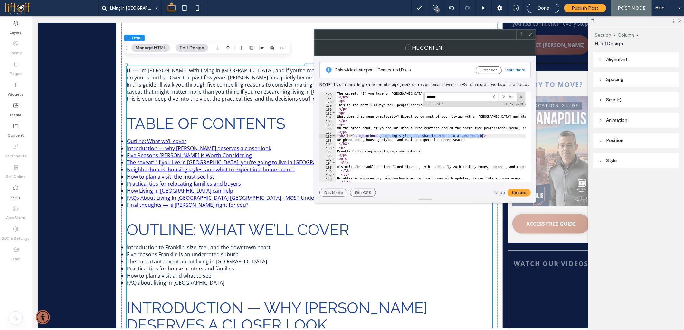
drag, startPoint x: 380, startPoint y: 137, endPoint x: 481, endPoint y: 136, distance: 101.4
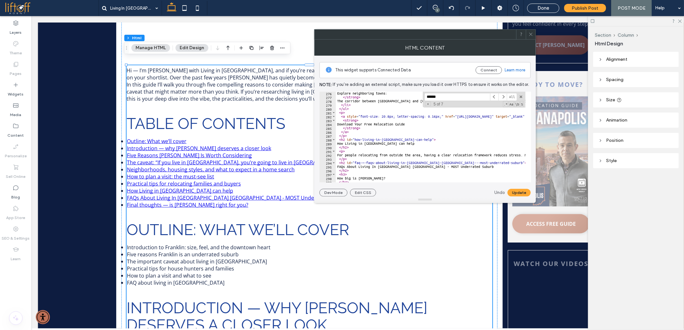
scroll to position [1084, 0]
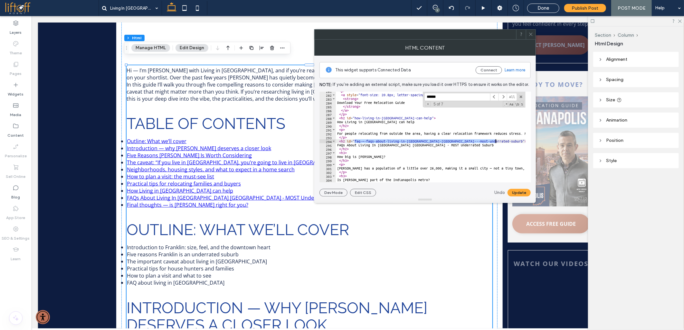
drag, startPoint x: 358, startPoint y: 143, endPoint x: 496, endPoint y: 141, distance: 137.8
paste textarea "Cursor at row 294"
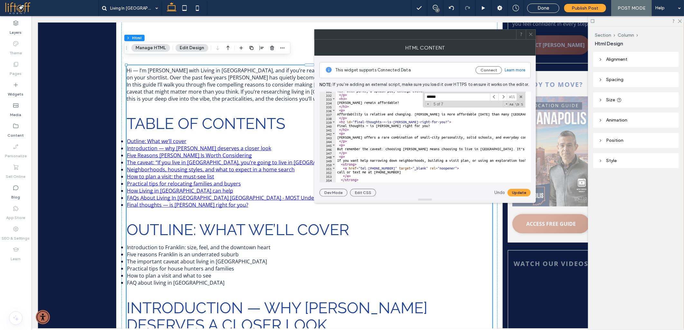
scroll to position [1277, 0]
drag, startPoint x: 381, startPoint y: 123, endPoint x: 437, endPoint y: 120, distance: 55.7
type textarea "**********"
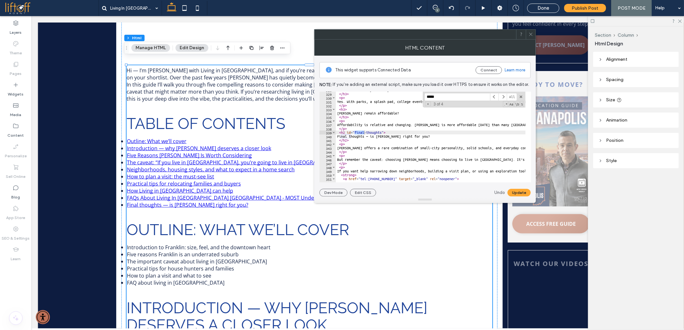
scroll to position [1266, 0]
type input "*****"
click at [512, 190] on button "Update" at bounding box center [518, 193] width 23 height 8
click at [531, 33] on icon at bounding box center [530, 34] width 5 height 5
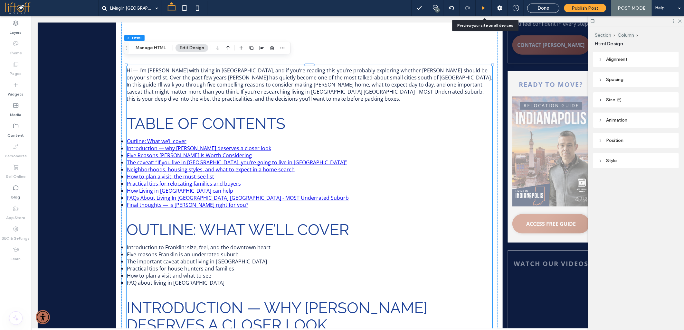
click at [484, 8] on use at bounding box center [483, 8] width 3 height 4
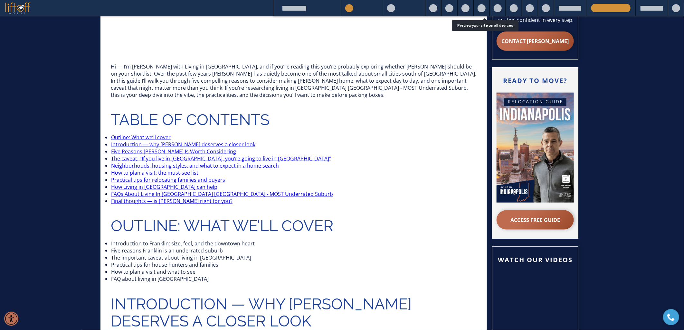
scroll to position [398, 0]
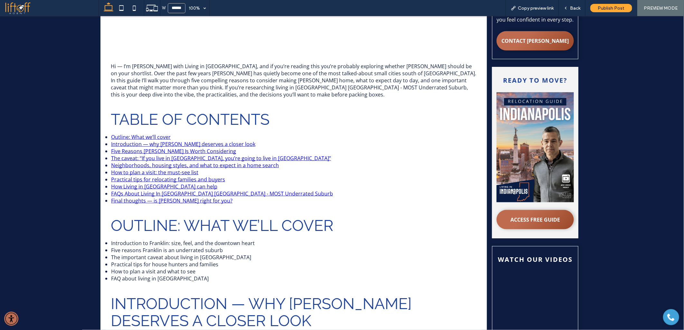
click at [164, 197] on link "Final thoughts — is Franklin right for you?" at bounding box center [171, 200] width 121 height 7
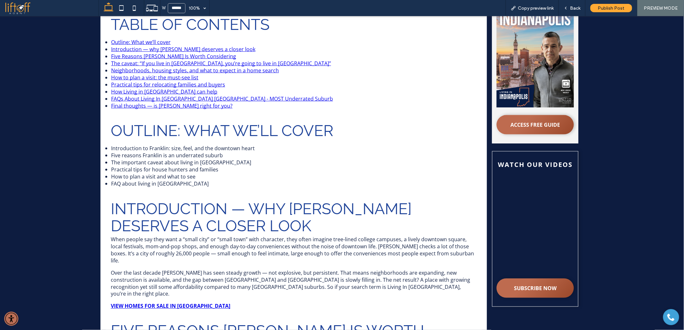
scroll to position [416, 0]
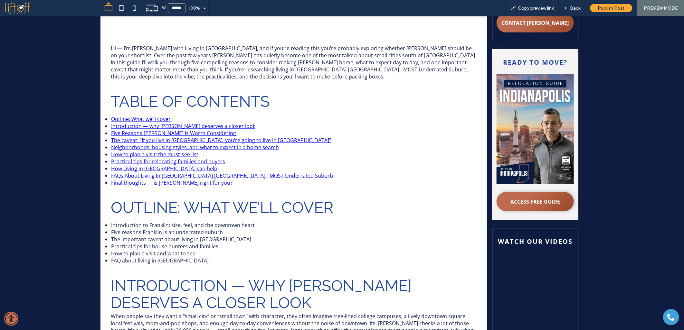
click at [140, 172] on link "FAQs About Living In Franklin Indianapolis - MOST Underrated Suburb" at bounding box center [222, 175] width 222 height 7
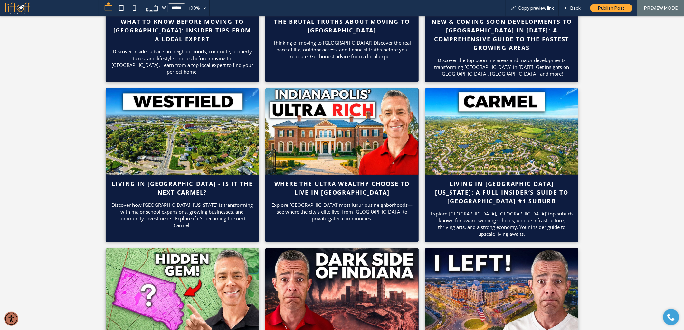
scroll to position [2740, 0]
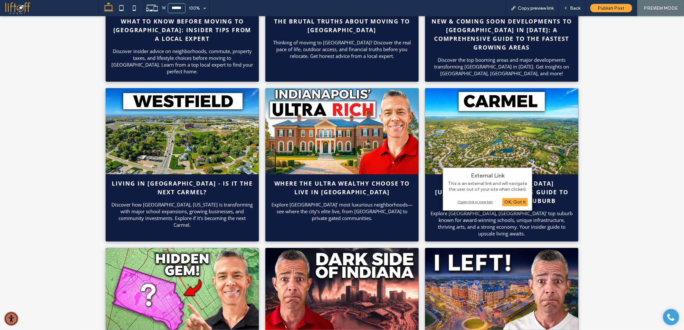
click at [462, 201] on div "Open link in new tab" at bounding box center [487, 202] width 80 height 7
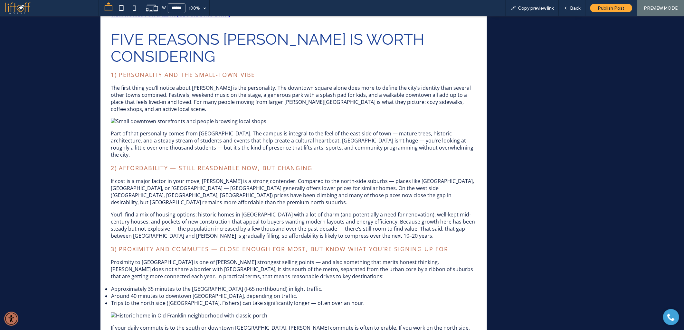
scroll to position [442, 0]
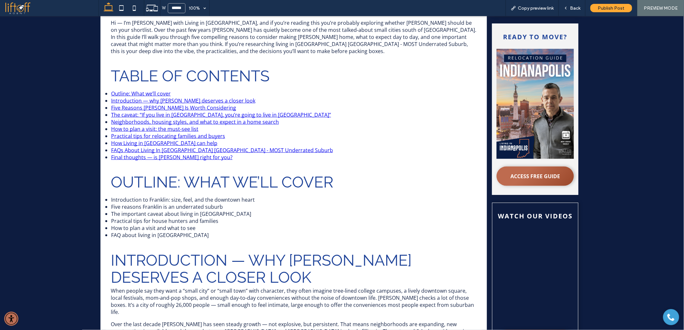
click at [157, 139] on link "How Living in Indianapolis can help" at bounding box center [164, 142] width 106 height 7
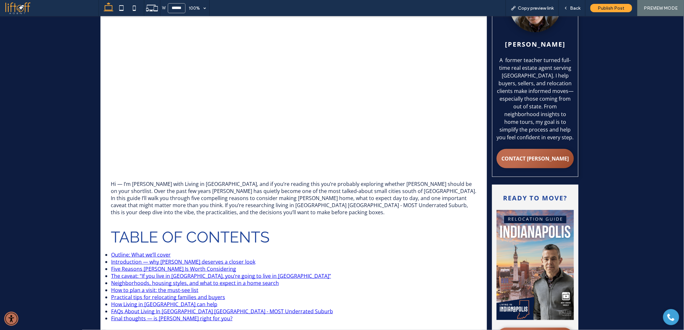
scroll to position [284, 0]
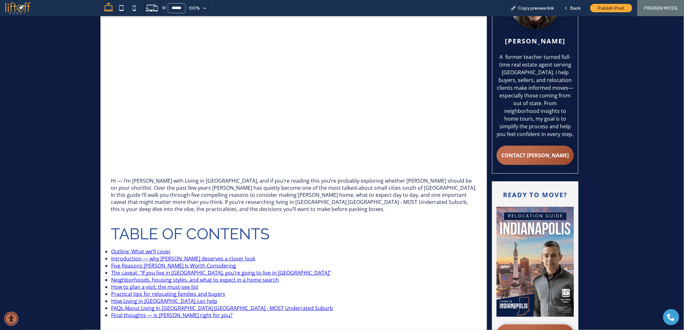
click at [131, 290] on link "Practical tips for relocating families and buyers" at bounding box center [168, 293] width 114 height 7
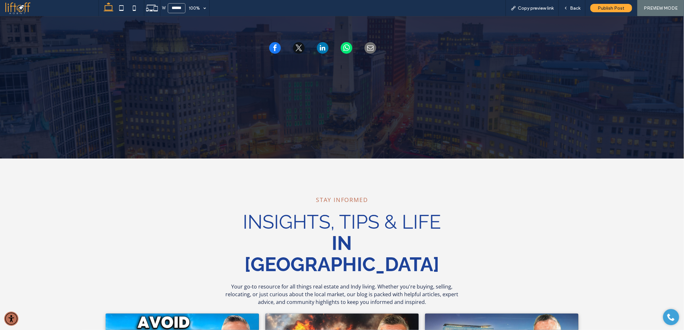
scroll to position [2353, 0]
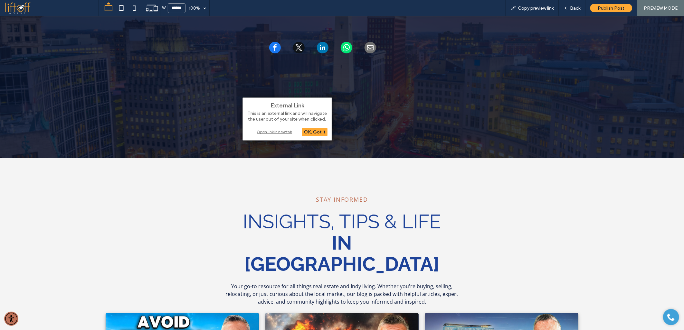
click at [274, 130] on div "Open link in new tab" at bounding box center [287, 131] width 80 height 7
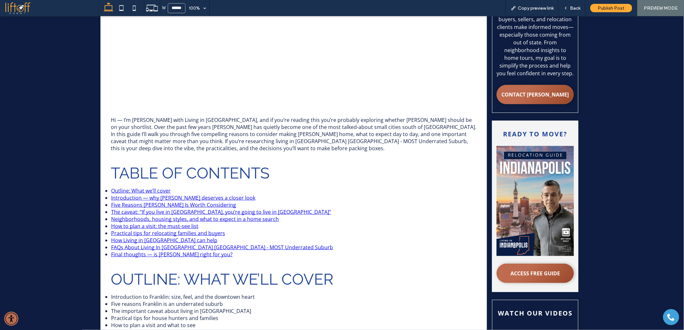
scroll to position [345, 0]
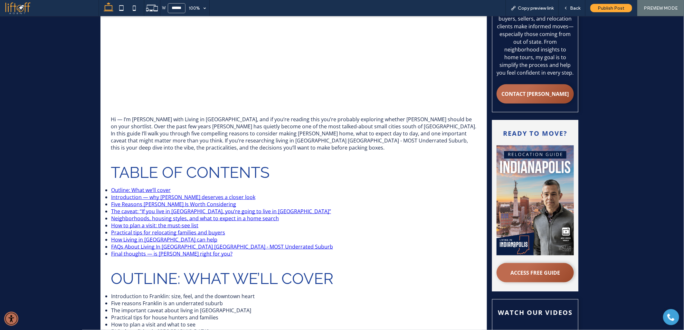
click at [125, 222] on link "How to plan a visit: the must-see list" at bounding box center [154, 225] width 87 height 7
click at [141, 222] on link "How to plan a visit: the must-see list" at bounding box center [154, 225] width 87 height 7
click at [146, 215] on link "Neighborhoods, housing styles, and what to expect in a home search" at bounding box center [195, 218] width 168 height 7
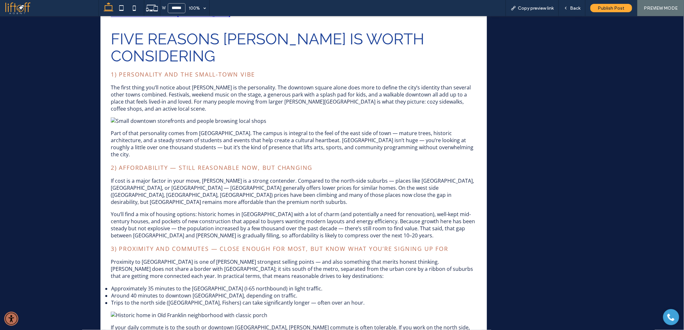
scroll to position [404, 0]
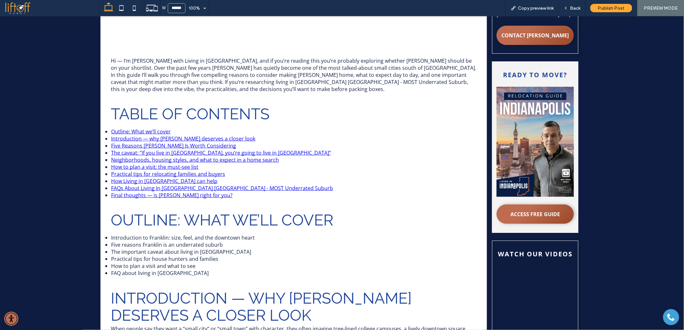
click at [127, 149] on link "The caveat: “If you live in Franklin, you’re going to live in Franklin”" at bounding box center [221, 152] width 220 height 7
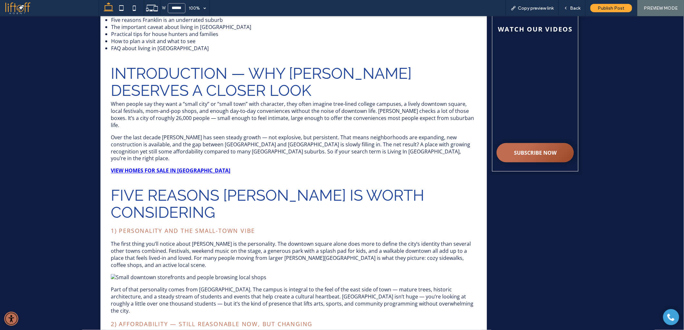
scroll to position [361, 0]
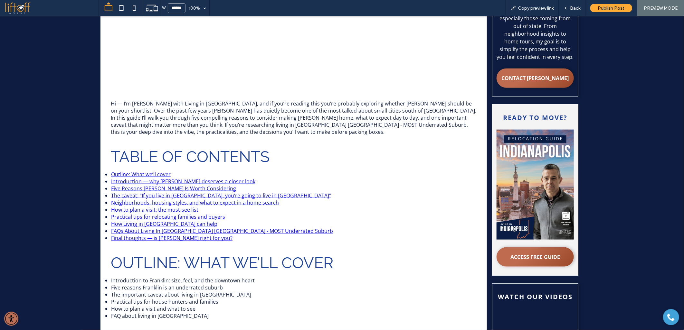
click at [144, 185] on link "Five Reasons Franklin Is Worth Considering" at bounding box center [173, 188] width 125 height 7
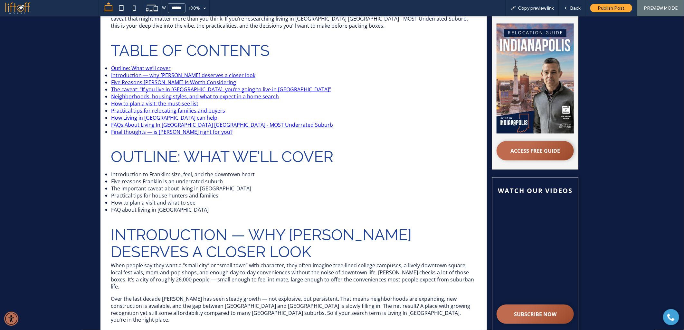
scroll to position [238, 0]
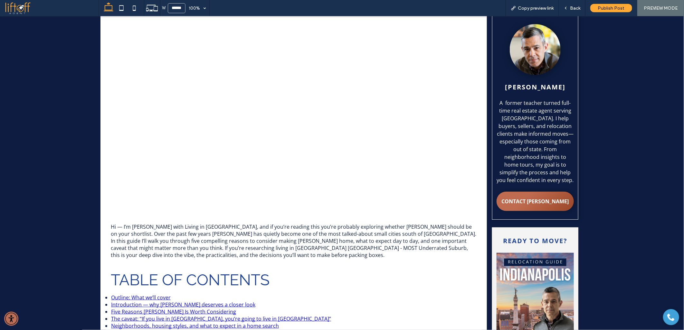
click at [148, 308] on link "Five Reasons Franklin Is Worth Considering" at bounding box center [173, 311] width 125 height 7
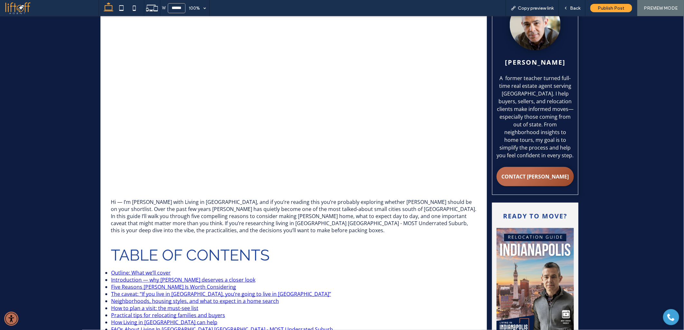
scroll to position [304, 0]
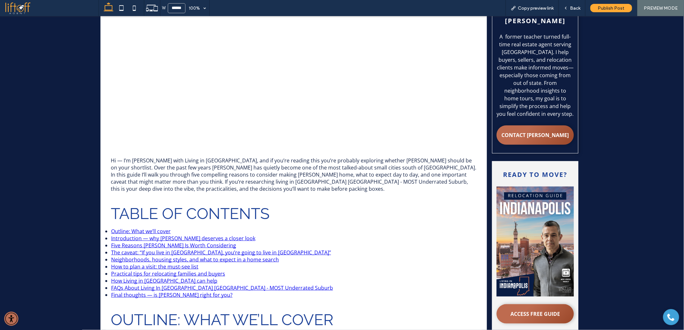
click at [130, 235] on link "Introduction — why Franklin deserves a closer look" at bounding box center [183, 238] width 144 height 7
click at [205, 235] on link "Introduction — why Franklin deserves a closer look" at bounding box center [183, 238] width 144 height 7
click at [151, 228] on link "Outline: What we’ll cover" at bounding box center [141, 231] width 60 height 7
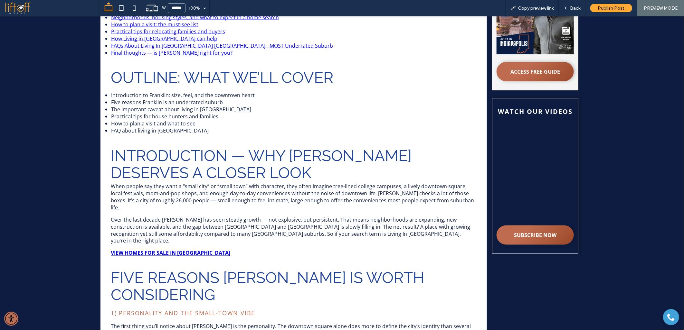
scroll to position [559, 0]
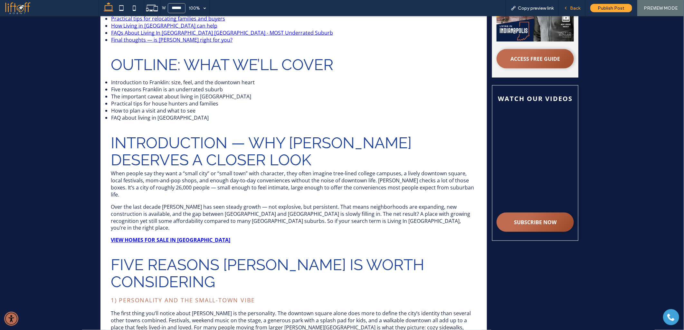
click at [575, 9] on span "Back" at bounding box center [575, 7] width 10 height 5
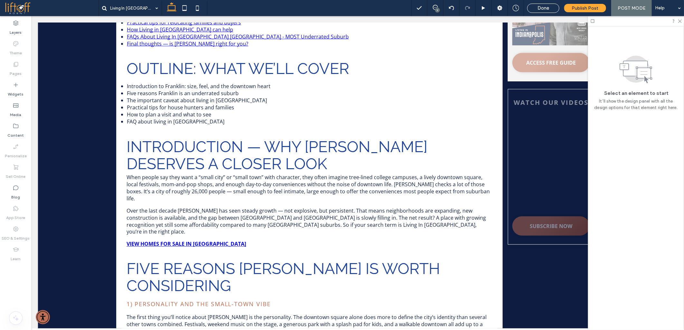
scroll to position [554, 0]
click at [484, 7] on use at bounding box center [483, 8] width 3 height 4
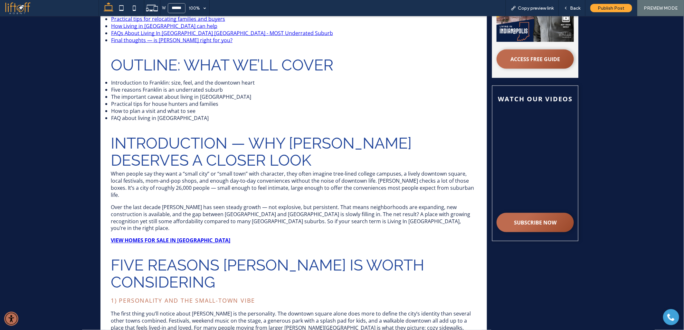
scroll to position [559, 0]
click at [568, 7] on icon at bounding box center [565, 8] width 5 height 5
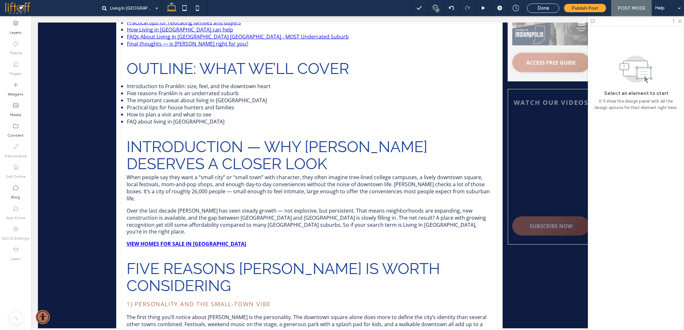
scroll to position [554, 0]
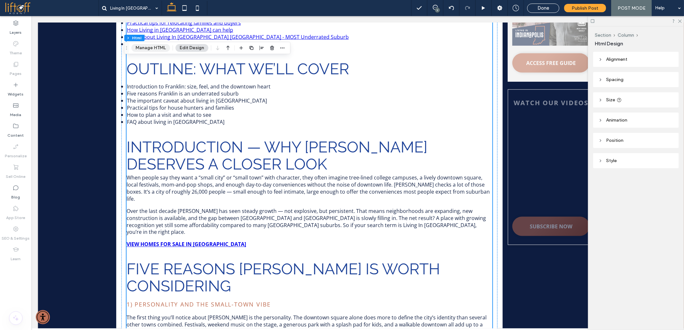
click at [146, 49] on button "Manage HTML" at bounding box center [150, 48] width 39 height 8
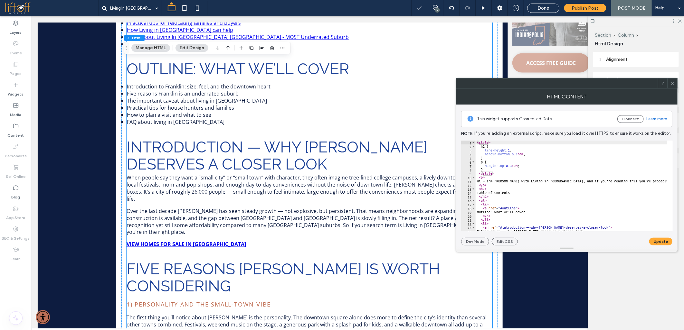
type textarea "****"
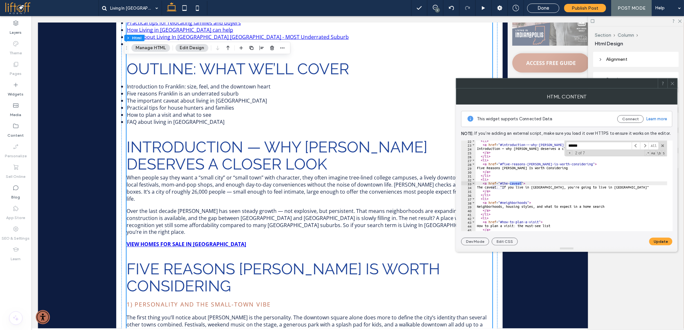
scroll to position [82, 0]
type input "******"
type textarea "**********"
drag, startPoint x: 584, startPoint y: 143, endPoint x: 543, endPoint y: 139, distance: 41.4
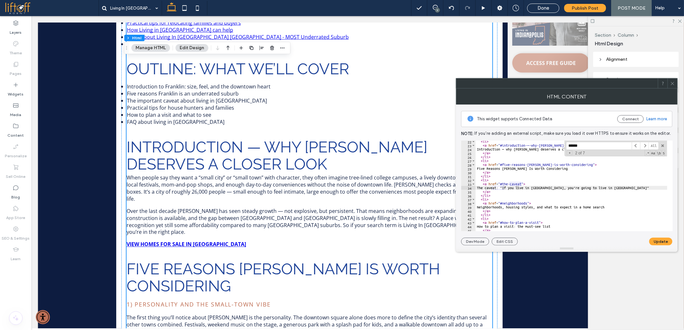
click at [543, 139] on div "**********" at bounding box center [566, 175] width 211 height 141
paste input "**********"
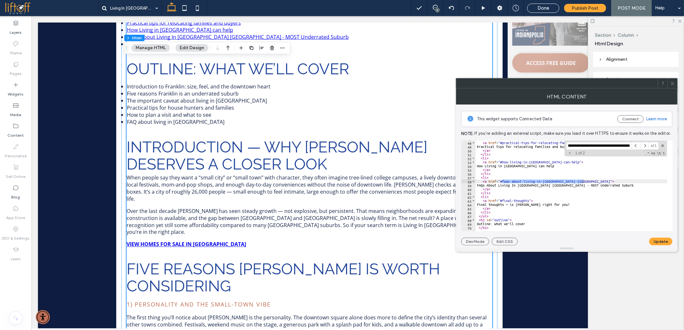
type input "******"
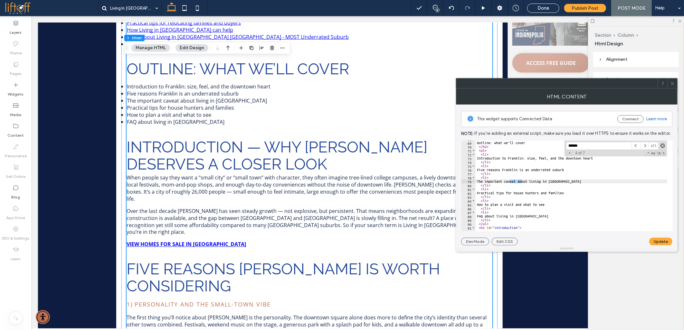
click at [663, 145] on span at bounding box center [662, 146] width 5 height 5
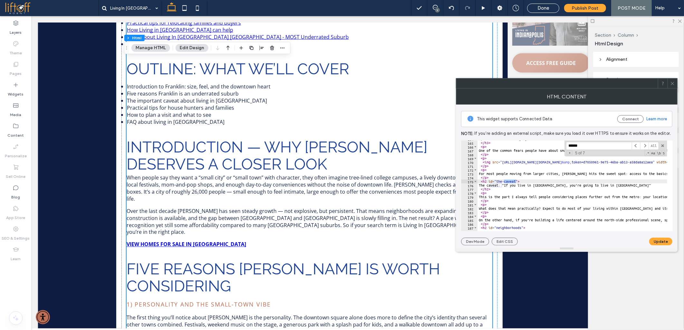
scroll to position [633, 0]
drag, startPoint x: 496, startPoint y: 181, endPoint x: 515, endPoint y: 181, distance: 19.0
paste textarea "**********"
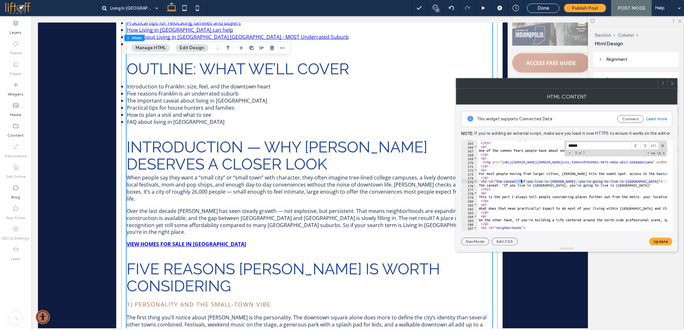
drag, startPoint x: 516, startPoint y: 182, endPoint x: 520, endPoint y: 182, distance: 4.8
drag, startPoint x: 562, startPoint y: 182, endPoint x: 627, endPoint y: 182, distance: 65.0
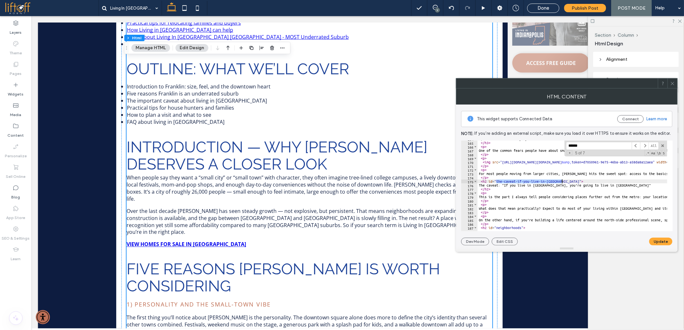
drag, startPoint x: 497, startPoint y: 182, endPoint x: 561, endPoint y: 180, distance: 64.8
click at [571, 144] on input "******" at bounding box center [599, 146] width 66 height 8
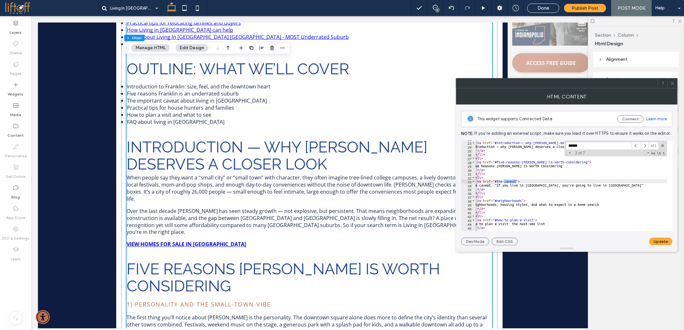
scroll to position [0, 0]
drag, startPoint x: 501, startPoint y: 182, endPoint x: 521, endPoint y: 181, distance: 19.3
paste textarea "**********"
click at [661, 239] on button "Update" at bounding box center [660, 242] width 23 height 8
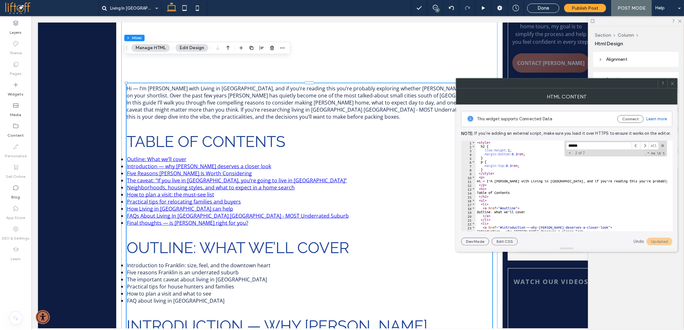
scroll to position [21, 0]
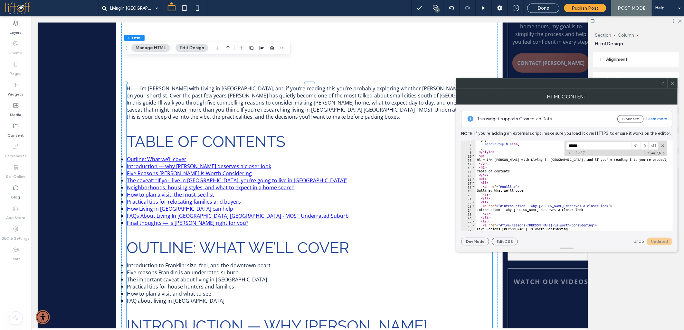
type textarea "**********"
drag, startPoint x: 501, startPoint y: 204, endPoint x: 593, endPoint y: 204, distance: 92.0
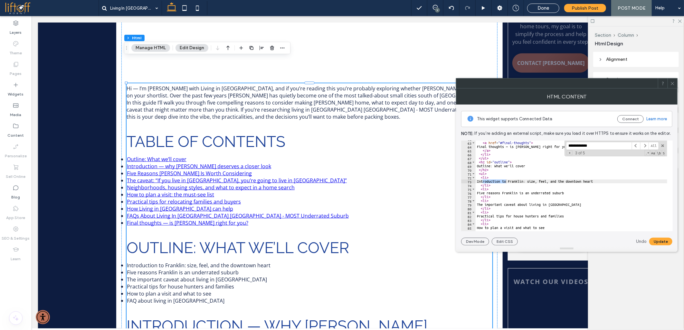
scroll to position [309, 0]
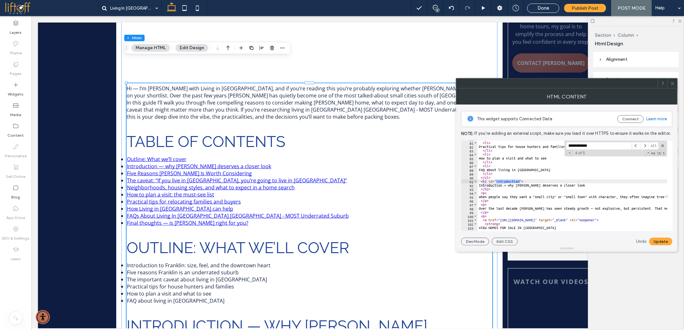
type input "**********"
click at [512, 181] on div "**********" at bounding box center [572, 186] width 190 height 91
paste textarea "**********"
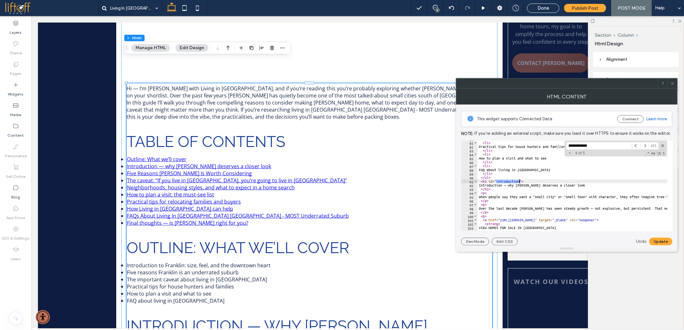
type textarea "**********"
click at [664, 242] on button "Update" at bounding box center [660, 242] width 23 height 8
click at [673, 84] on icon at bounding box center [672, 83] width 5 height 5
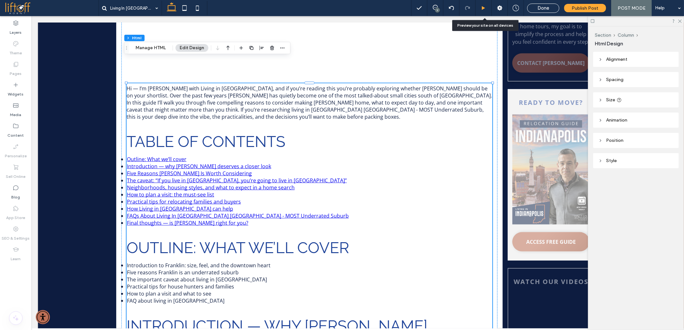
click at [481, 4] on div at bounding box center [483, 8] width 16 height 16
click at [139, 177] on link "The caveat: “If you live in Franklin, you’re going to live in Franklin”" at bounding box center [236, 180] width 220 height 7
click at [145, 163] on link "Introduction — why Franklin deserves a closer look" at bounding box center [198, 166] width 144 height 7
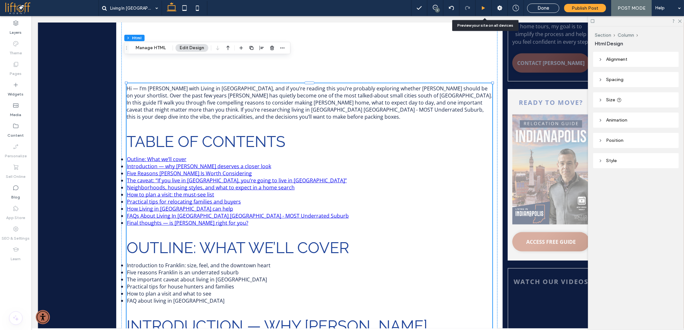
click at [484, 7] on use at bounding box center [483, 8] width 3 height 4
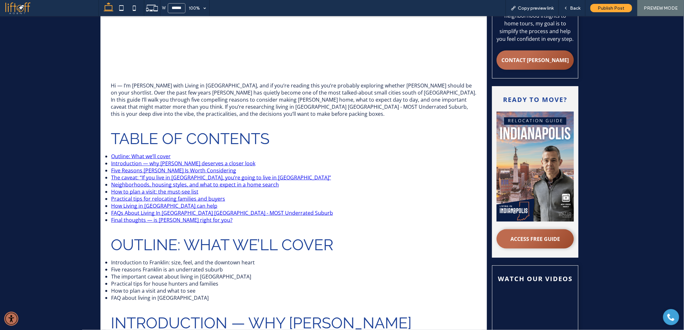
scroll to position [380, 0]
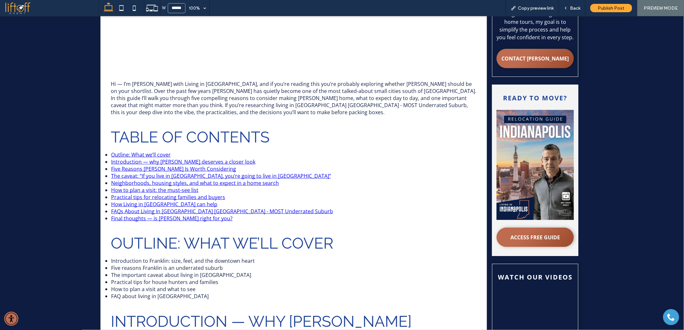
click at [128, 158] on link "Introduction — why Franklin deserves a closer look" at bounding box center [183, 161] width 144 height 7
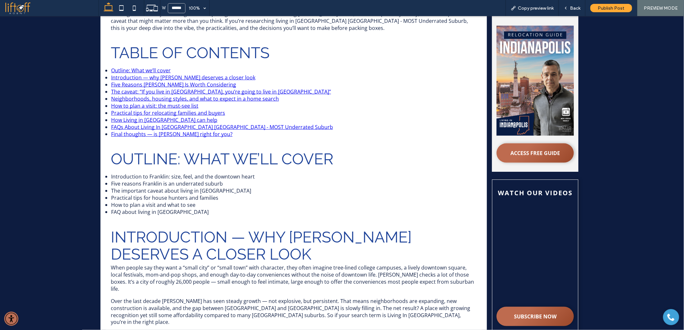
scroll to position [457, 0]
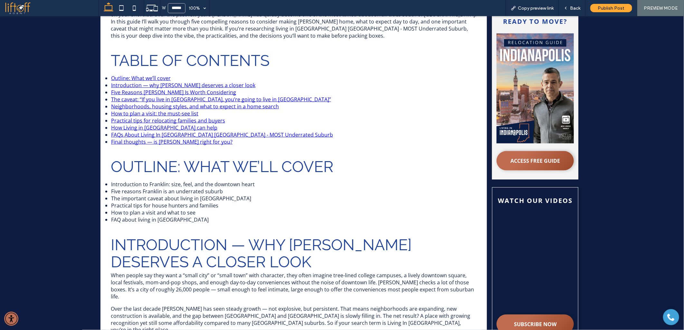
click at [126, 96] on link "The caveat: “If you live in Franklin, you’re going to live in Franklin”" at bounding box center [221, 99] width 220 height 7
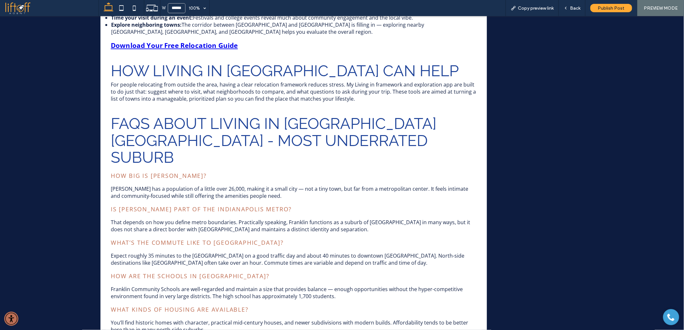
scroll to position [1781, 0]
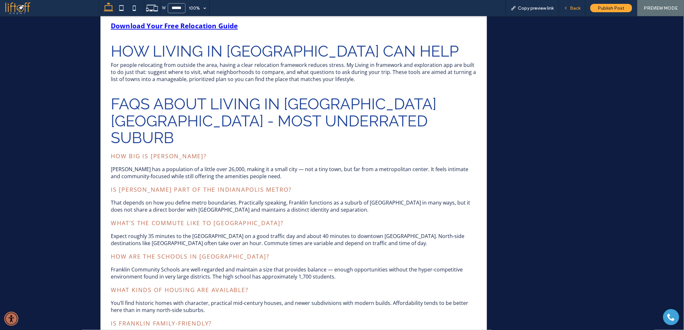
click at [574, 6] on span "Back" at bounding box center [575, 7] width 10 height 5
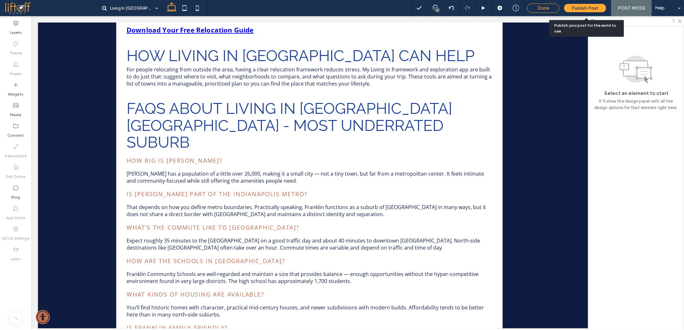
scroll to position [1775, 0]
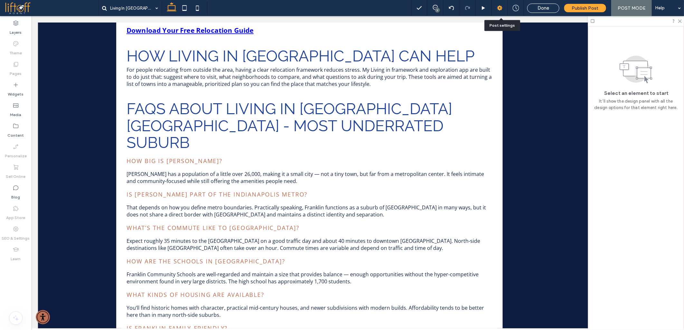
click at [496, 6] on div at bounding box center [499, 8] width 16 height 6
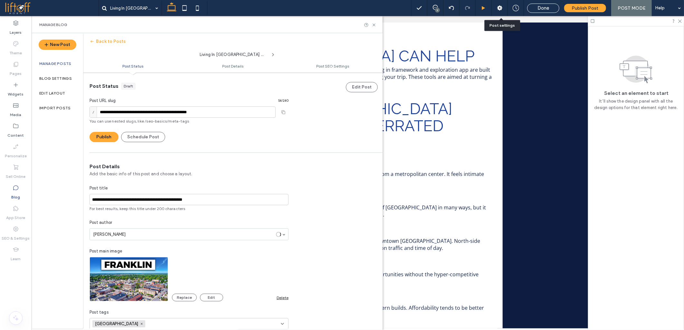
scroll to position [0, 0]
click at [104, 111] on input "**********" at bounding box center [182, 111] width 186 height 11
type input "**********"
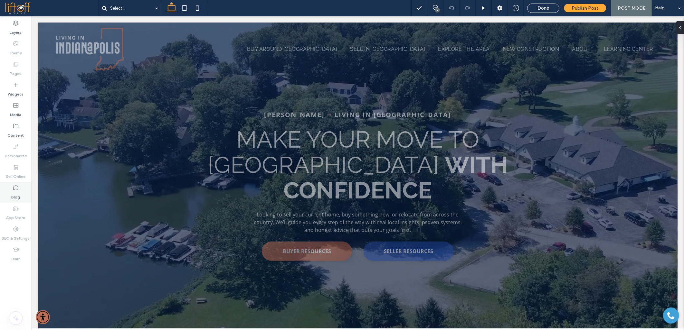
click at [11, 189] on div "Blog" at bounding box center [16, 192] width 32 height 21
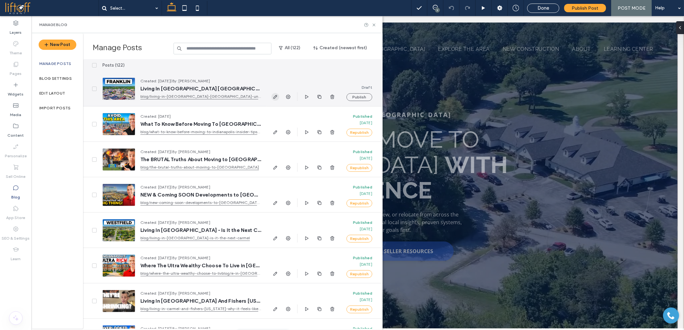
click at [277, 96] on use "button" at bounding box center [275, 97] width 4 height 4
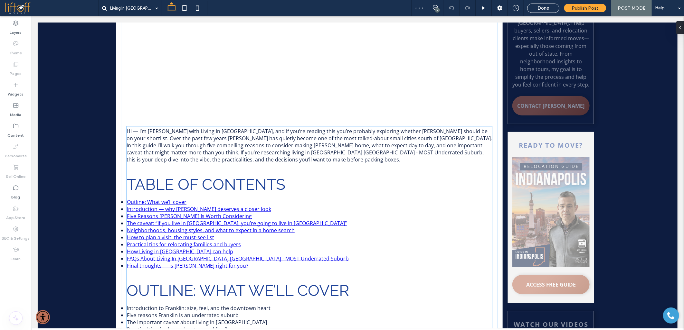
scroll to position [393, 0]
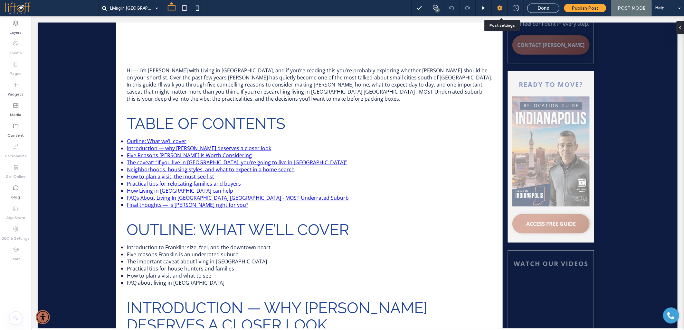
click at [498, 8] on icon at bounding box center [499, 8] width 6 height 6
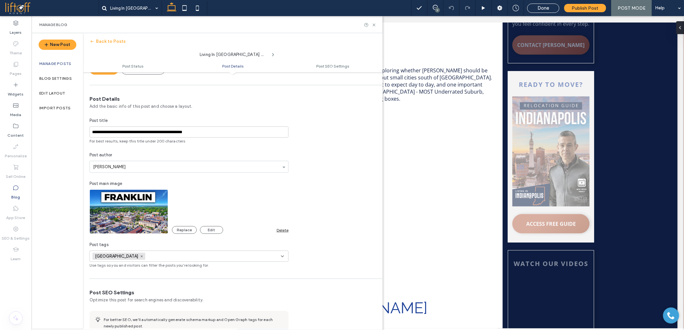
scroll to position [107, 0]
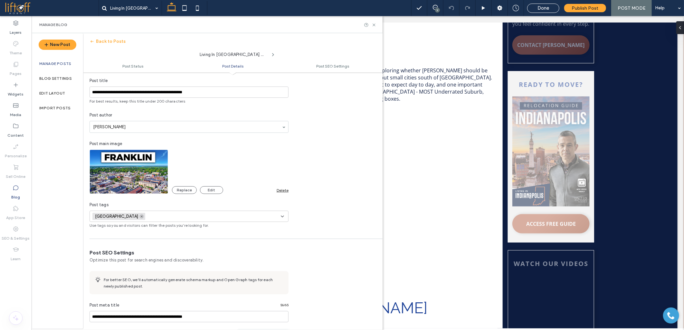
click at [140, 217] on icon at bounding box center [141, 216] width 3 height 3
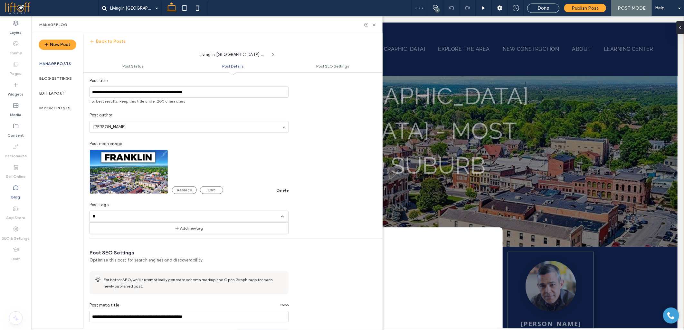
scroll to position [0, 0]
type input "********"
click at [180, 229] on button "Add new tag" at bounding box center [189, 228] width 37 height 8
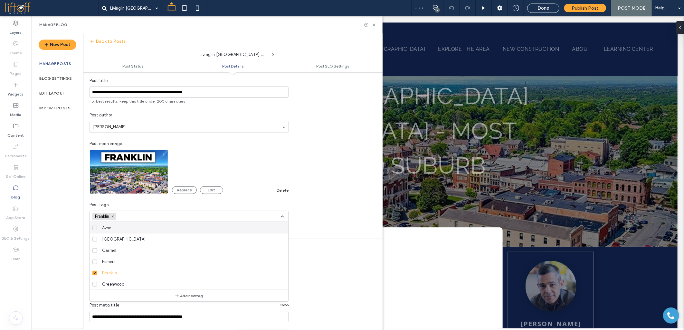
click at [281, 217] on icon at bounding box center [282, 216] width 5 height 5
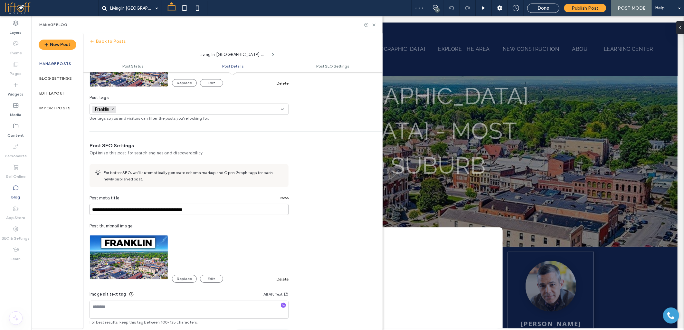
click at [119, 210] on input "**********" at bounding box center [188, 209] width 199 height 11
paste input "**********"
type input "**********"
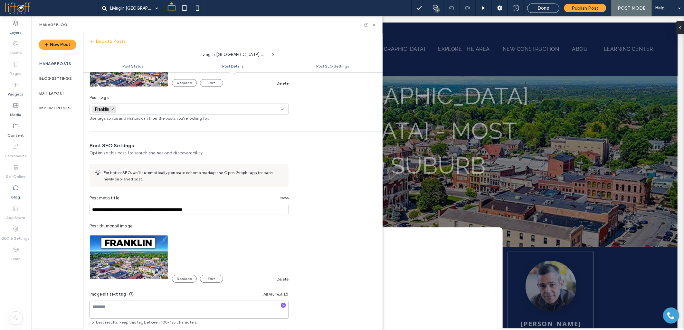
click at [138, 306] on div "Image alt text tag All Alt Text For best results, keep this tag between 100-125…" at bounding box center [188, 308] width 199 height 35
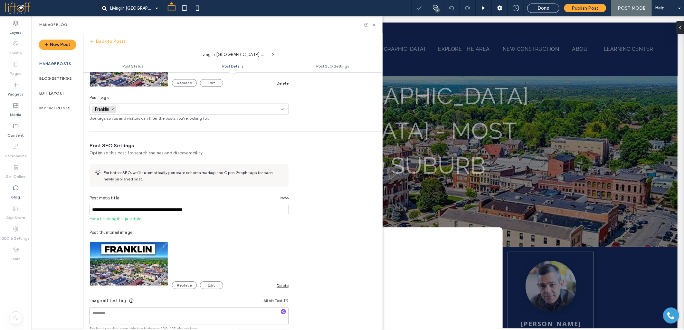
paste textarea "**********"
type textarea "**********"
click at [107, 210] on input "**********" at bounding box center [188, 209] width 199 height 11
paste input "*******"
click at [148, 212] on input "**********" at bounding box center [188, 209] width 199 height 11
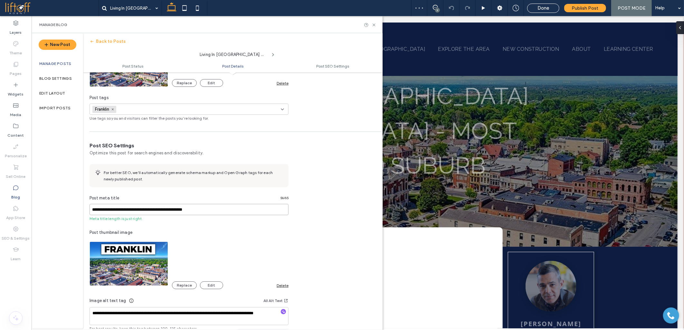
paste input "*******"
click at [107, 210] on input "**********" at bounding box center [188, 209] width 199 height 11
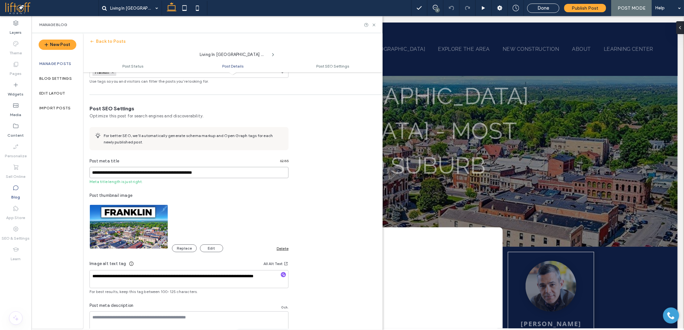
scroll to position [315, 0]
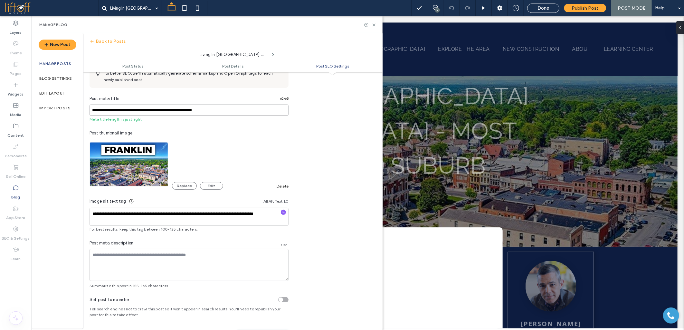
type input "**********"
click at [122, 259] on textarea at bounding box center [188, 265] width 199 height 32
paste textarea "**********"
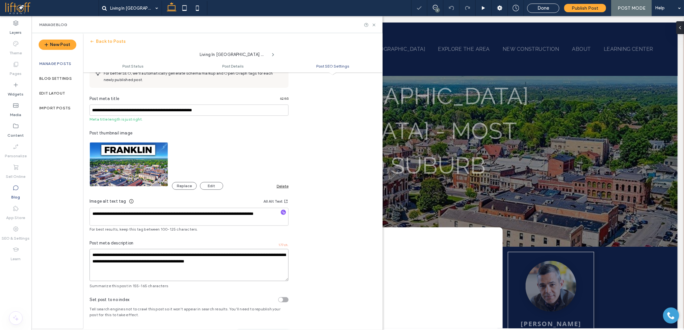
type textarea "**********"
click at [140, 218] on textarea "**********" at bounding box center [188, 217] width 199 height 18
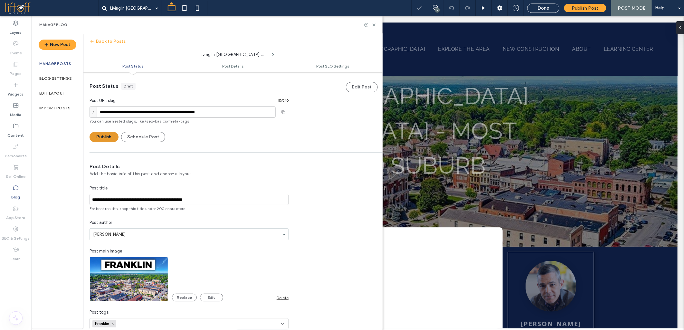
scroll to position [0, 0]
click at [109, 136] on button "Publish" at bounding box center [103, 137] width 29 height 10
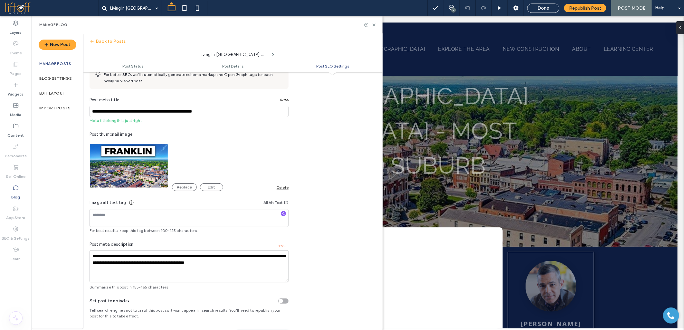
scroll to position [350, 0]
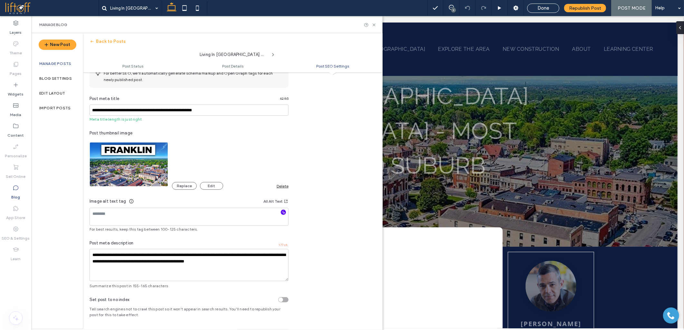
click at [284, 214] on use "button" at bounding box center [284, 213] width 4 height 4
type textarea "**********"
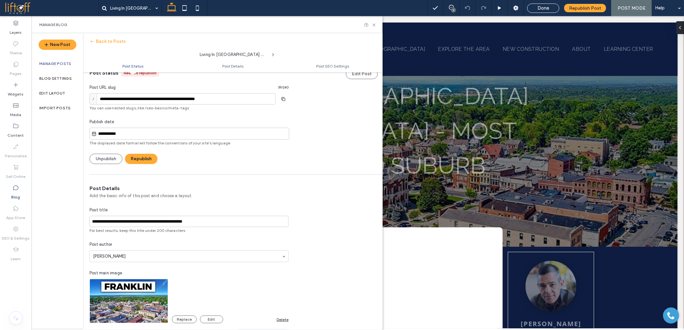
scroll to position [0, 0]
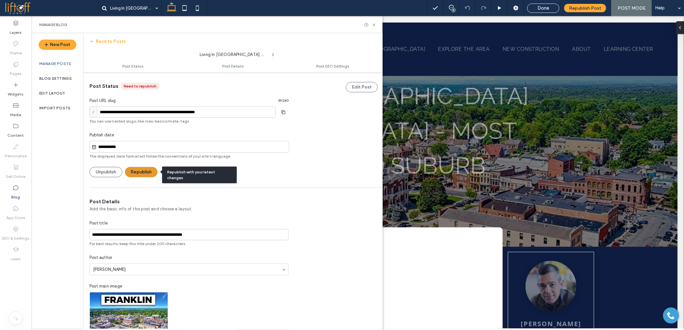
click at [147, 170] on button "Republish" at bounding box center [141, 172] width 33 height 10
click at [197, 10] on icon at bounding box center [197, 8] width 13 height 13
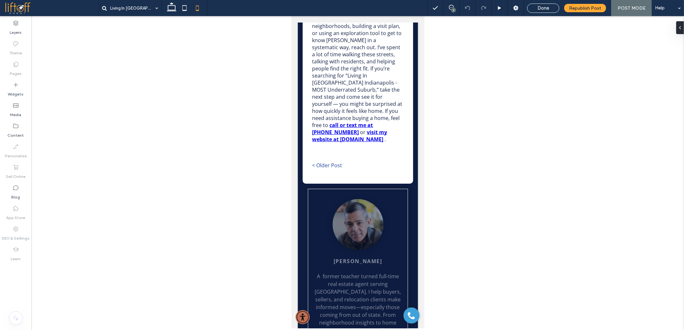
scroll to position [4629, 0]
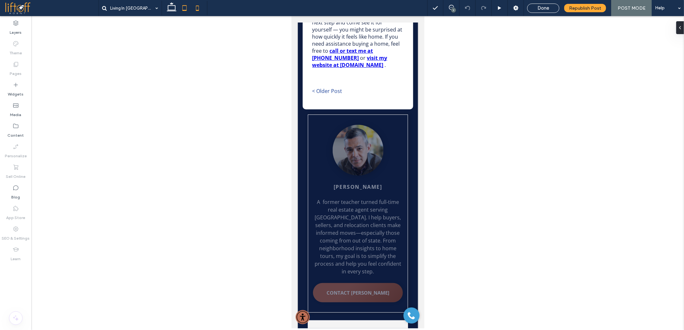
click at [186, 5] on use at bounding box center [184, 7] width 4 height 5
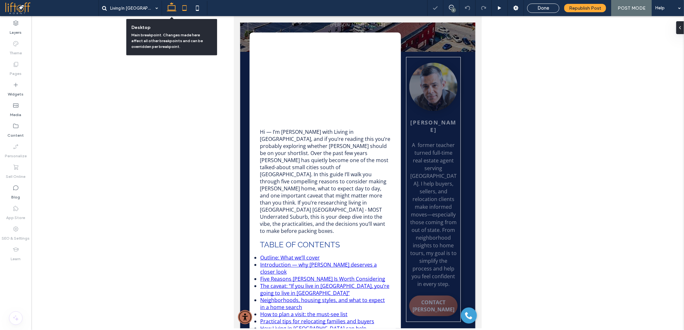
click at [172, 9] on icon at bounding box center [171, 8] width 13 height 13
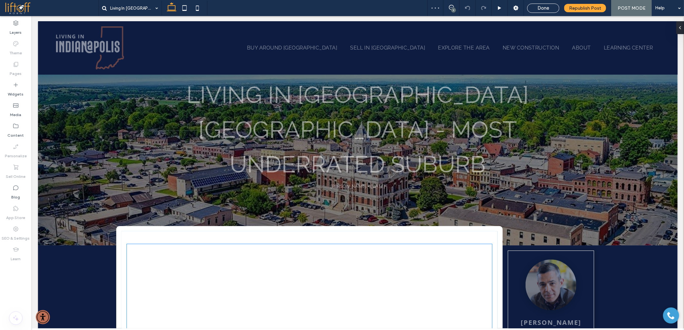
scroll to position [0, 0]
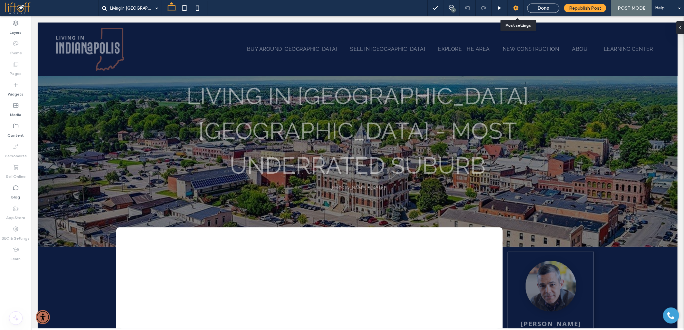
click at [515, 11] on icon at bounding box center [515, 8] width 6 height 6
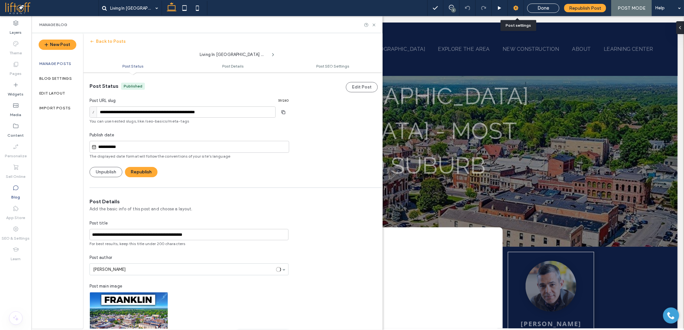
scroll to position [0, 0]
click at [26, 7] on span at bounding box center [52, 8] width 94 height 13
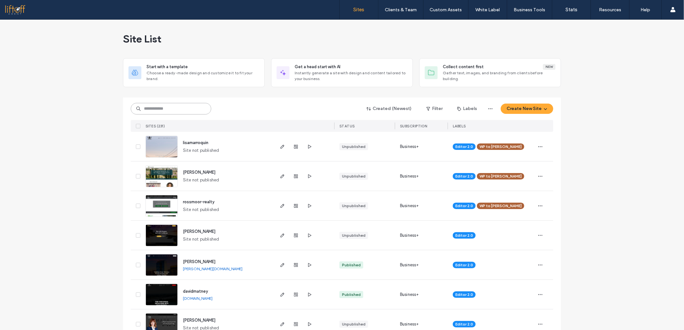
click at [163, 107] on input at bounding box center [171, 109] width 80 height 12
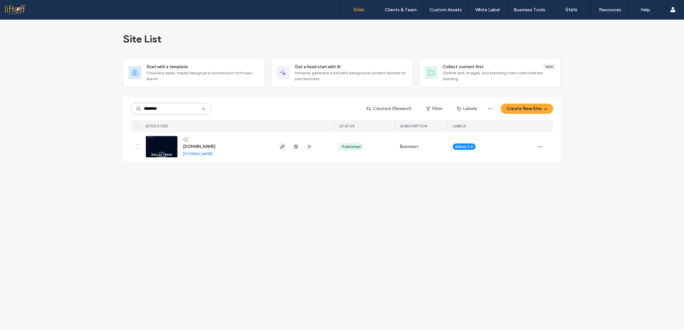
type input "********"
click at [281, 149] on span "button" at bounding box center [282, 147] width 8 height 8
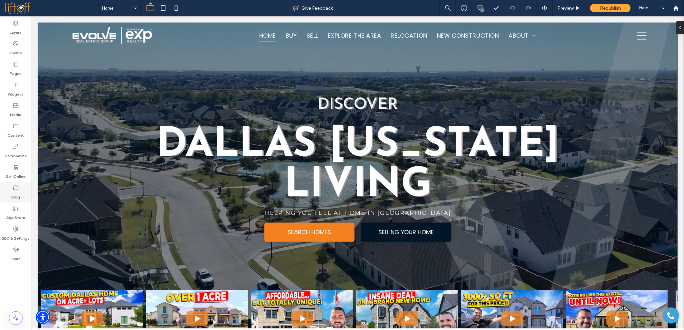
click at [16, 190] on icon at bounding box center [16, 188] width 6 height 6
